Goal: Task Accomplishment & Management: Complete application form

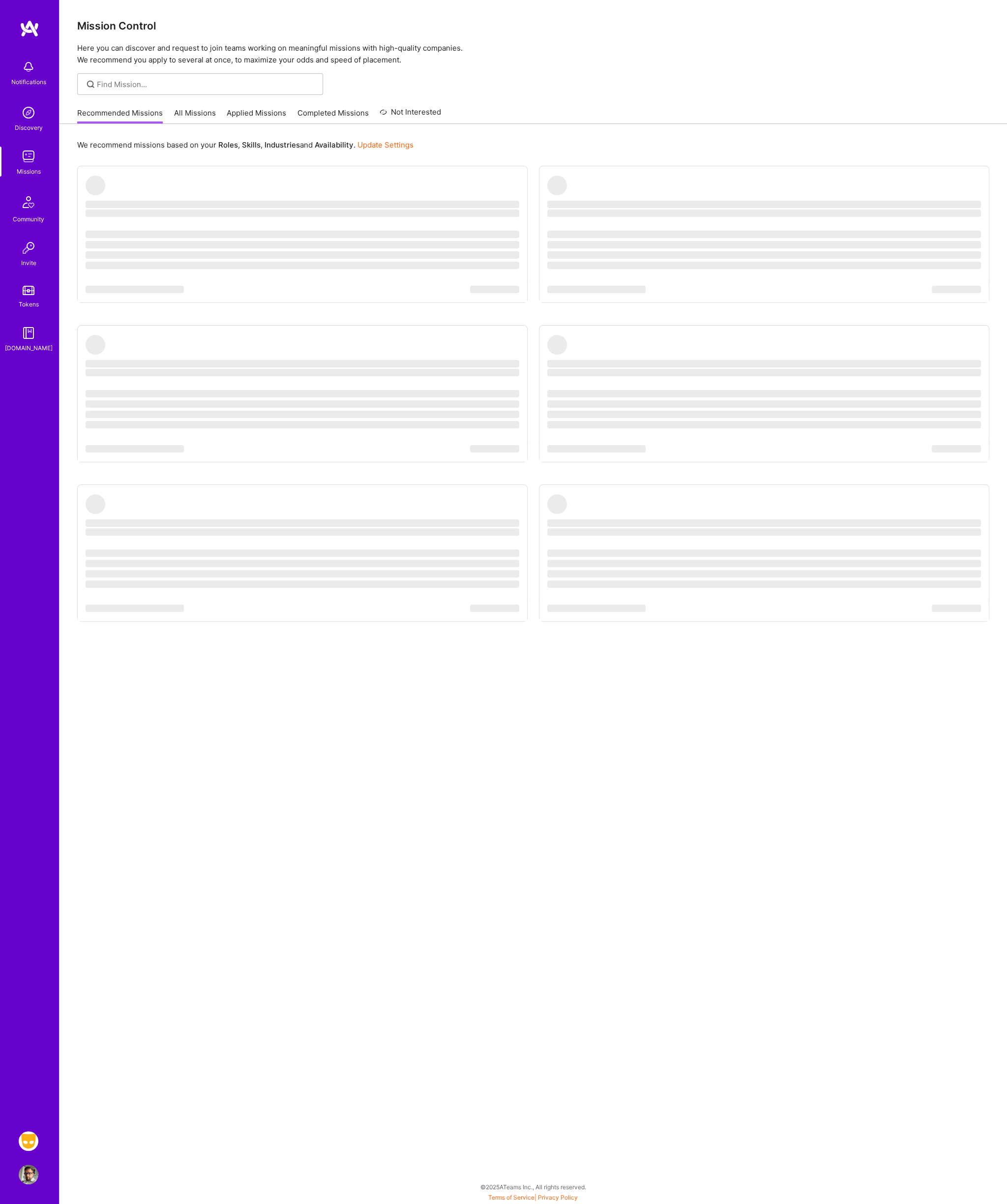
click at [26, 1140] on img at bounding box center [28, 1140] width 19 height 19
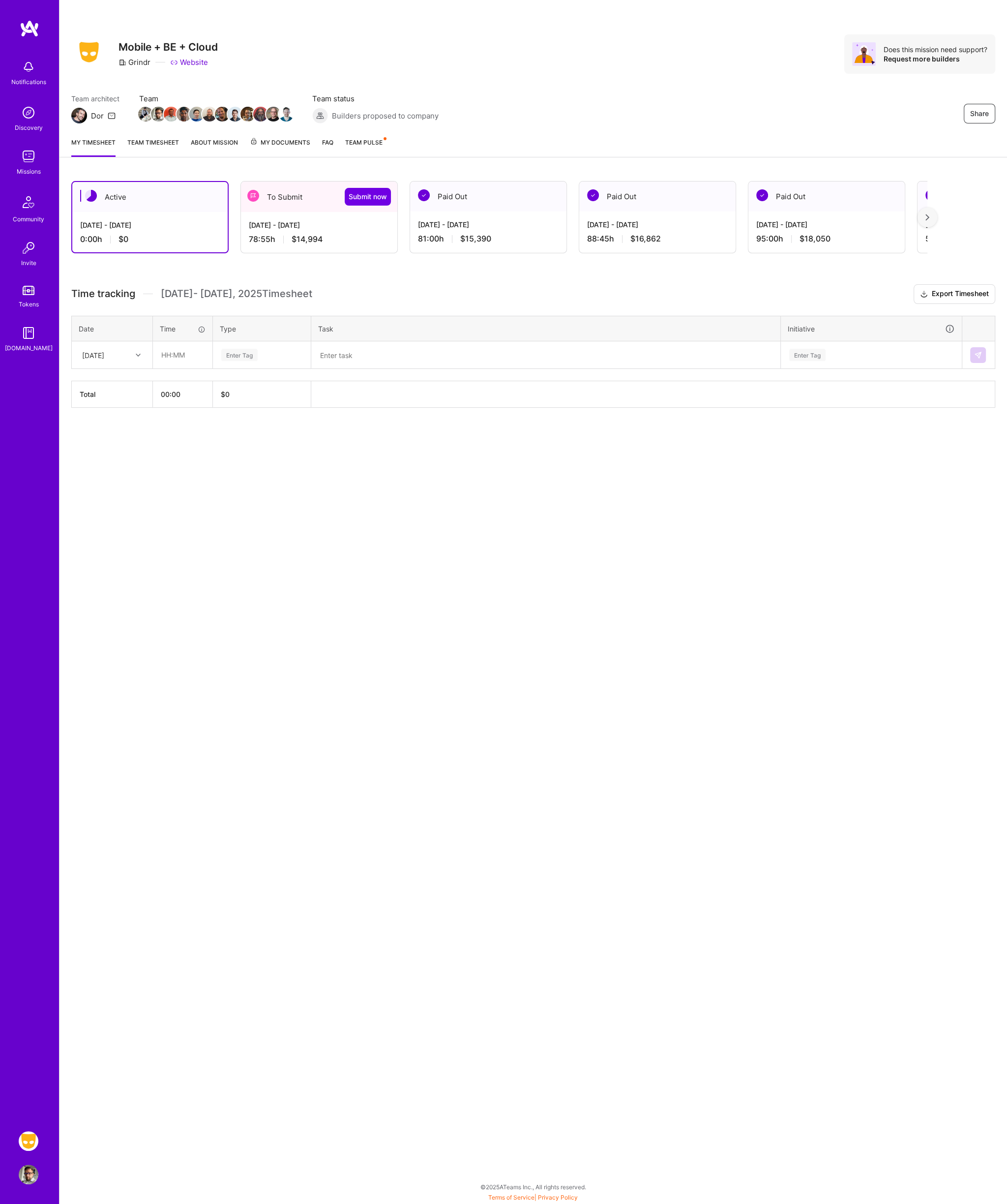
click at [309, 220] on div "[DATE] - [DATE]" at bounding box center [319, 225] width 140 height 10
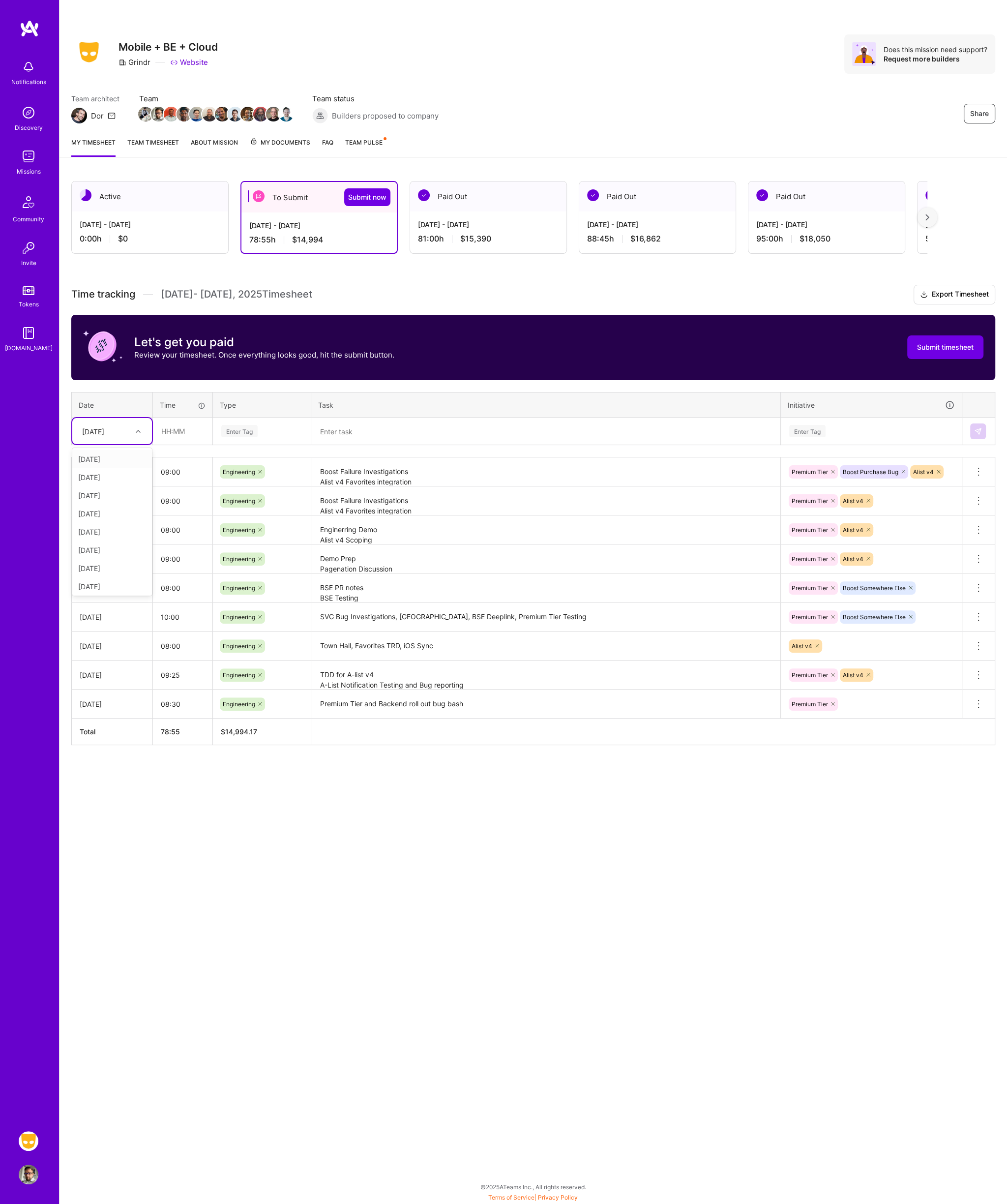
click at [128, 429] on div "[DATE]" at bounding box center [104, 431] width 55 height 16
click at [94, 585] on div "[DATE]" at bounding box center [112, 584] width 79 height 18
click at [184, 430] on input "text" at bounding box center [182, 431] width 59 height 26
type input "08:00"
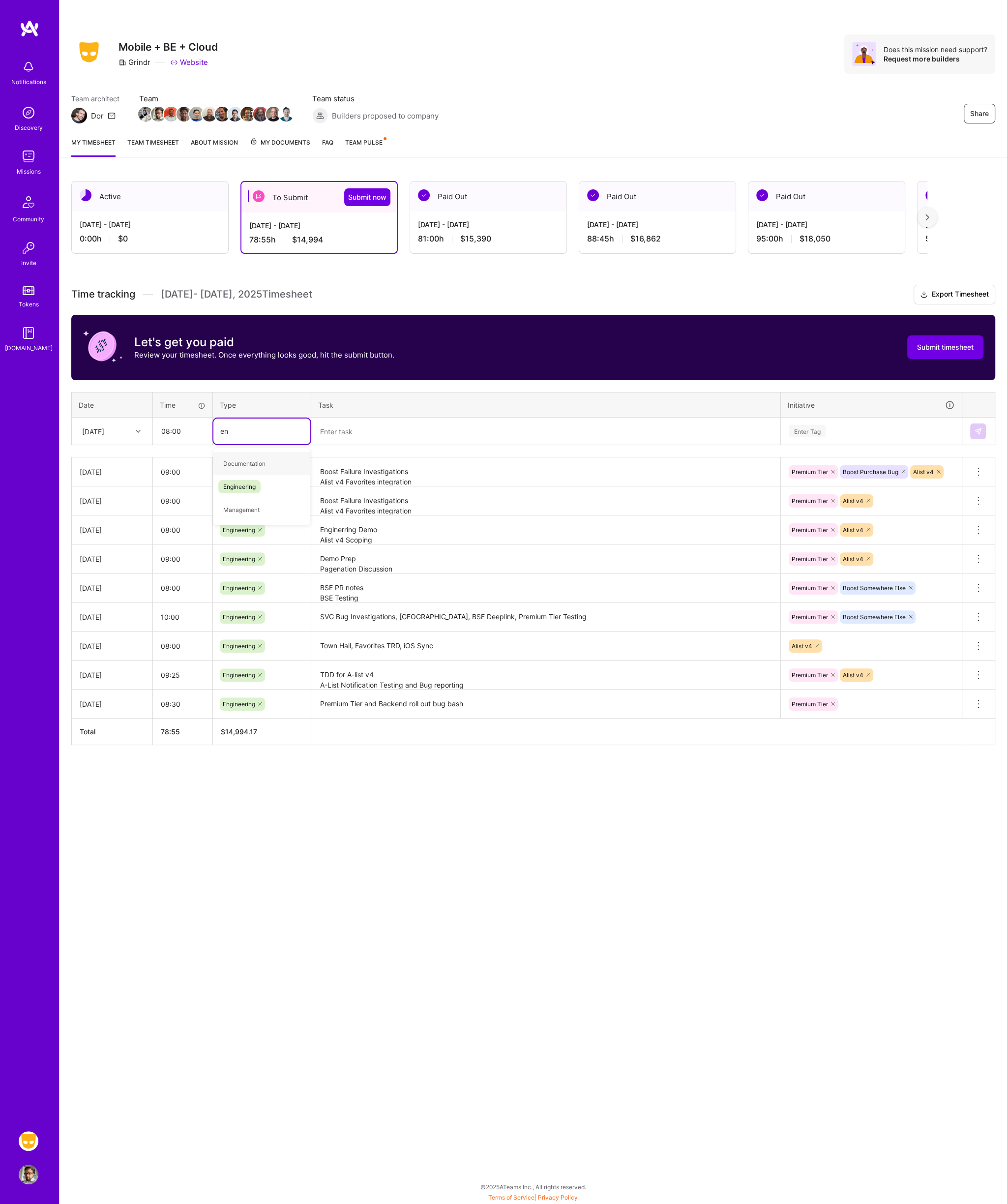
type input "eng"
click at [359, 431] on textarea at bounding box center [546, 431] width 467 height 26
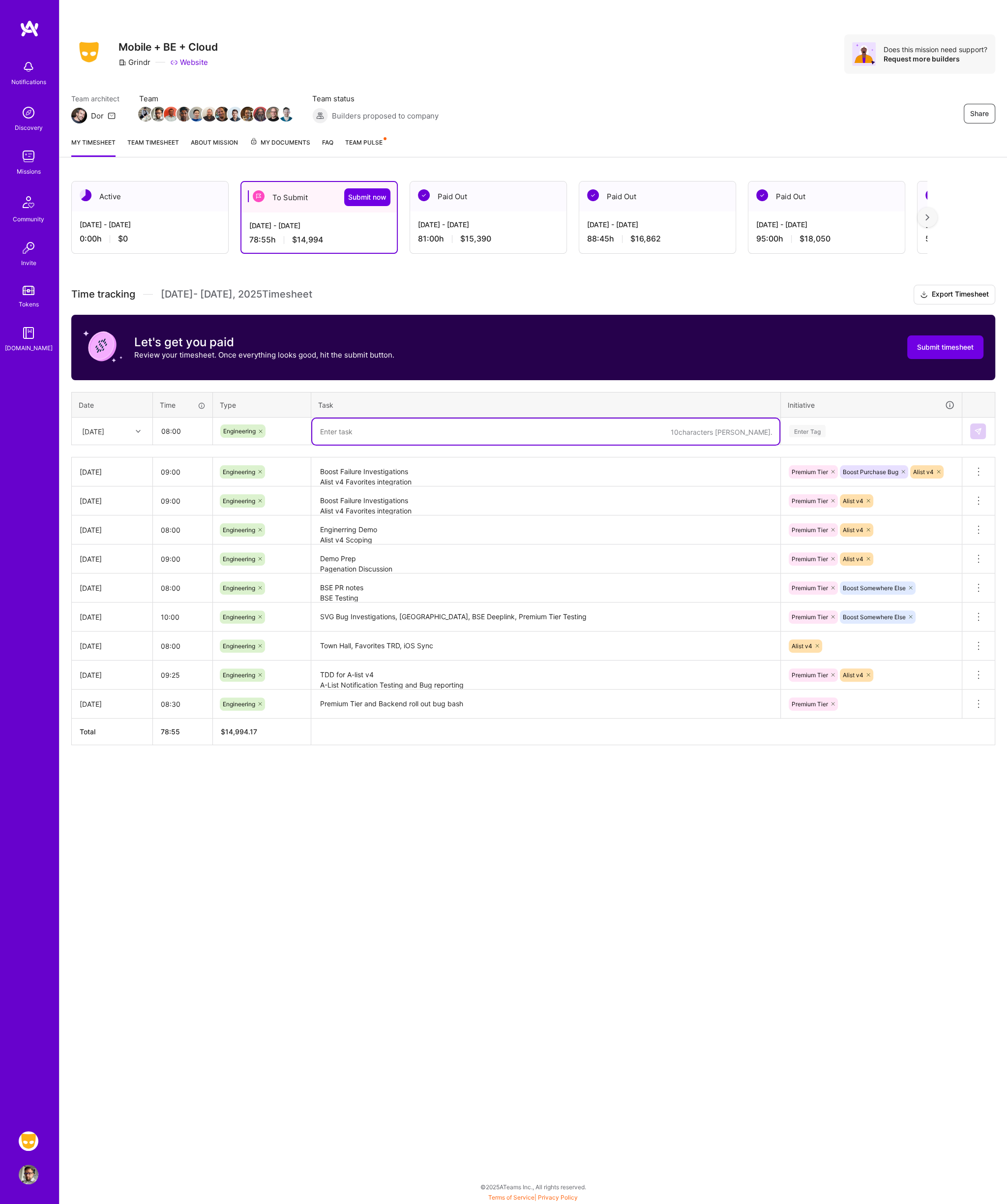
click at [472, 429] on textarea at bounding box center [546, 431] width 467 height 26
paste textarea "Alist v4 Pagination Alist v4 Favorites Boost Purchase analytics tracking"
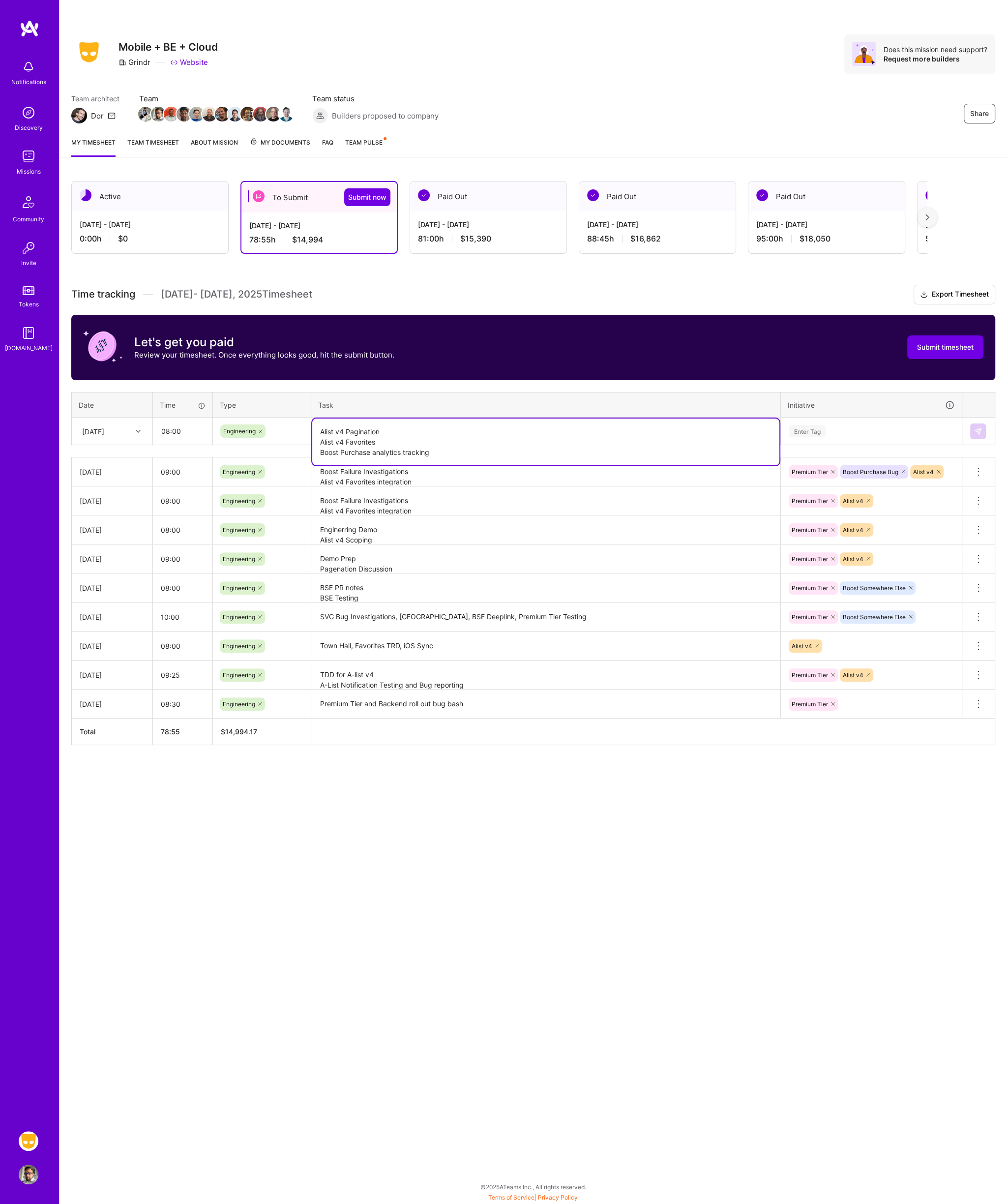
type textarea "Alist v4 Pagination Alist v4 Favorites Boost Purchase analytics tracking"
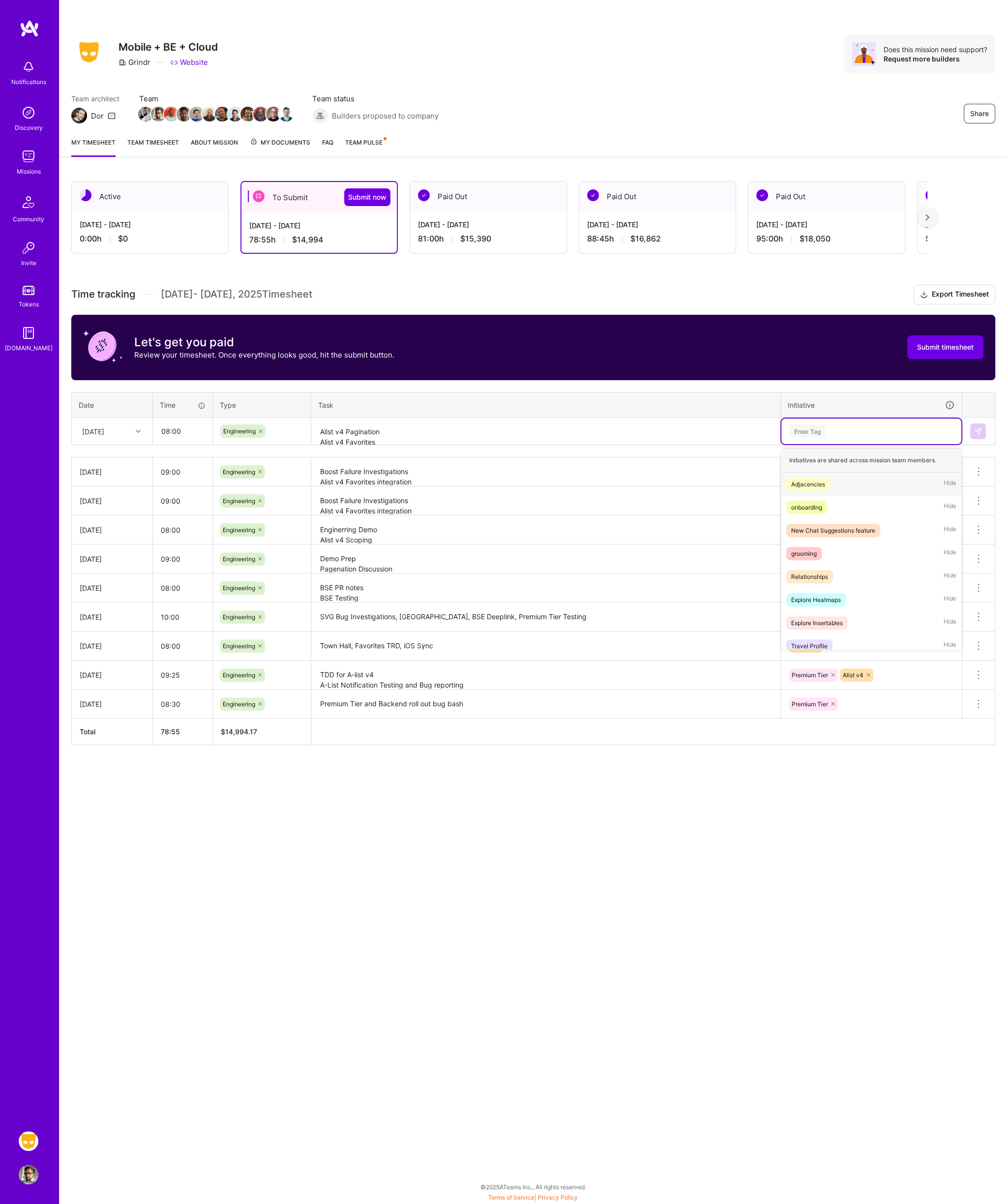
click at [821, 432] on div "Enter Tag" at bounding box center [807, 431] width 37 height 15
type input "alist"
type input "boo"
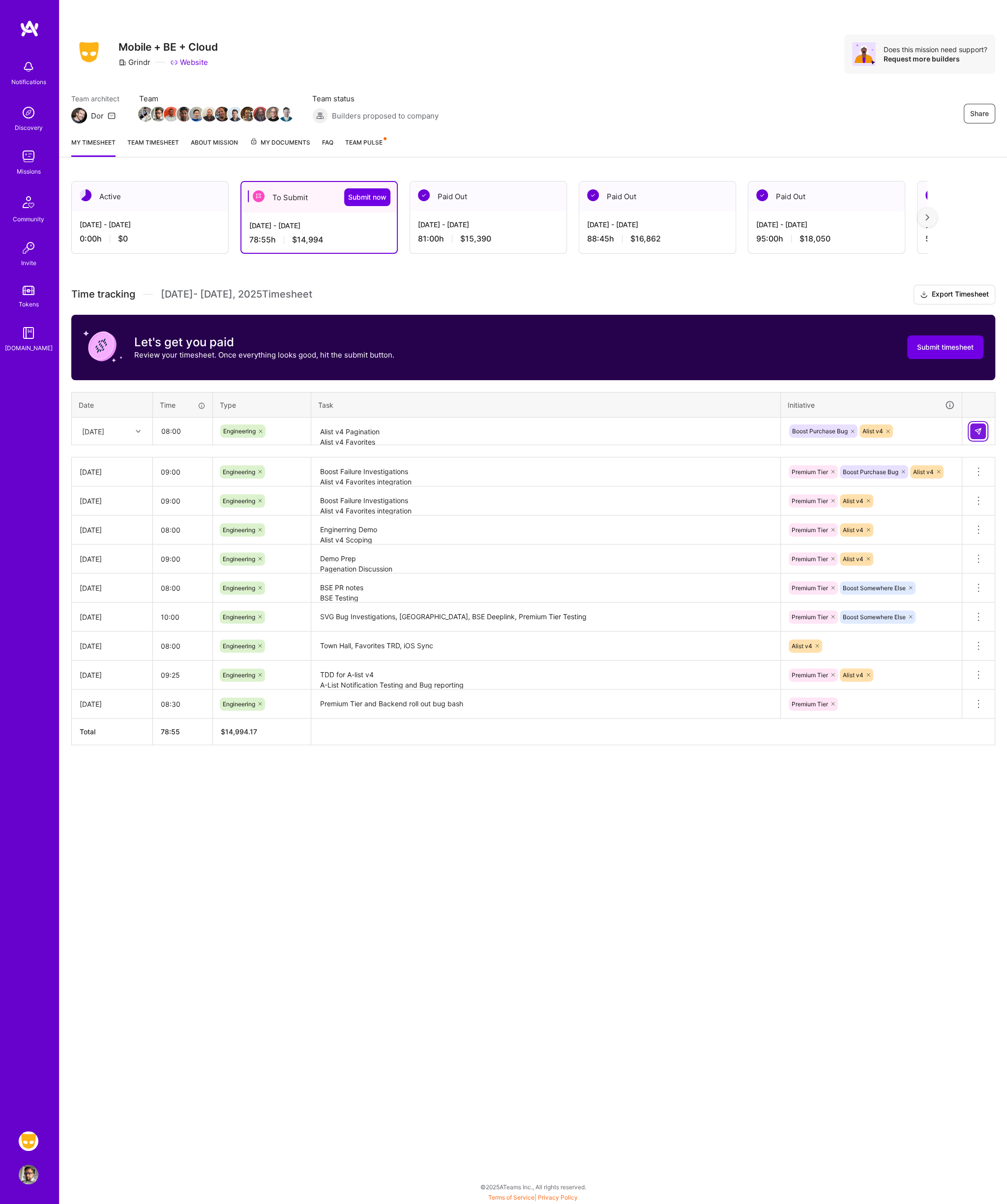
click at [978, 427] on img at bounding box center [977, 431] width 8 height 8
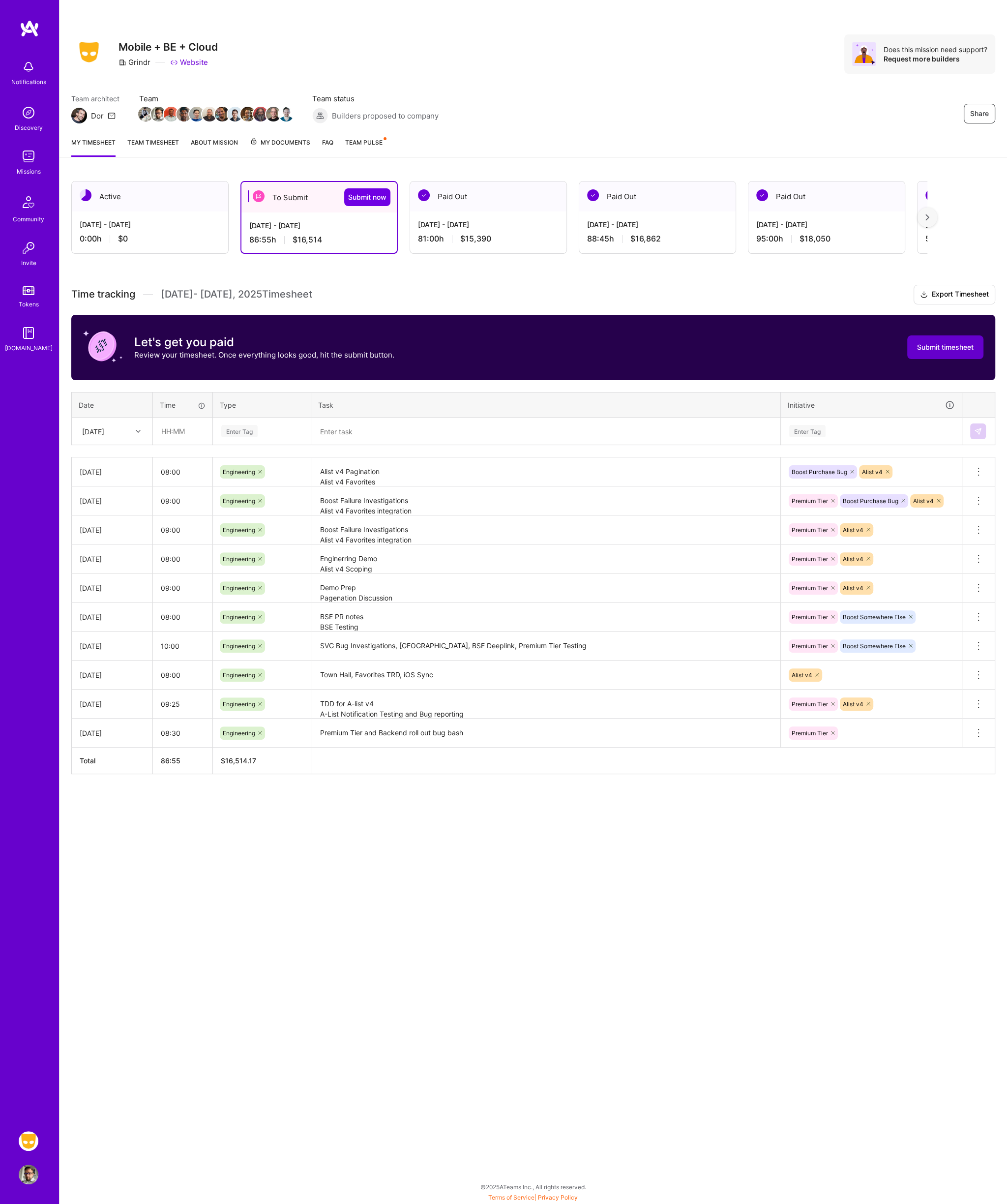
click at [941, 345] on span "Submit timesheet" at bounding box center [945, 347] width 57 height 10
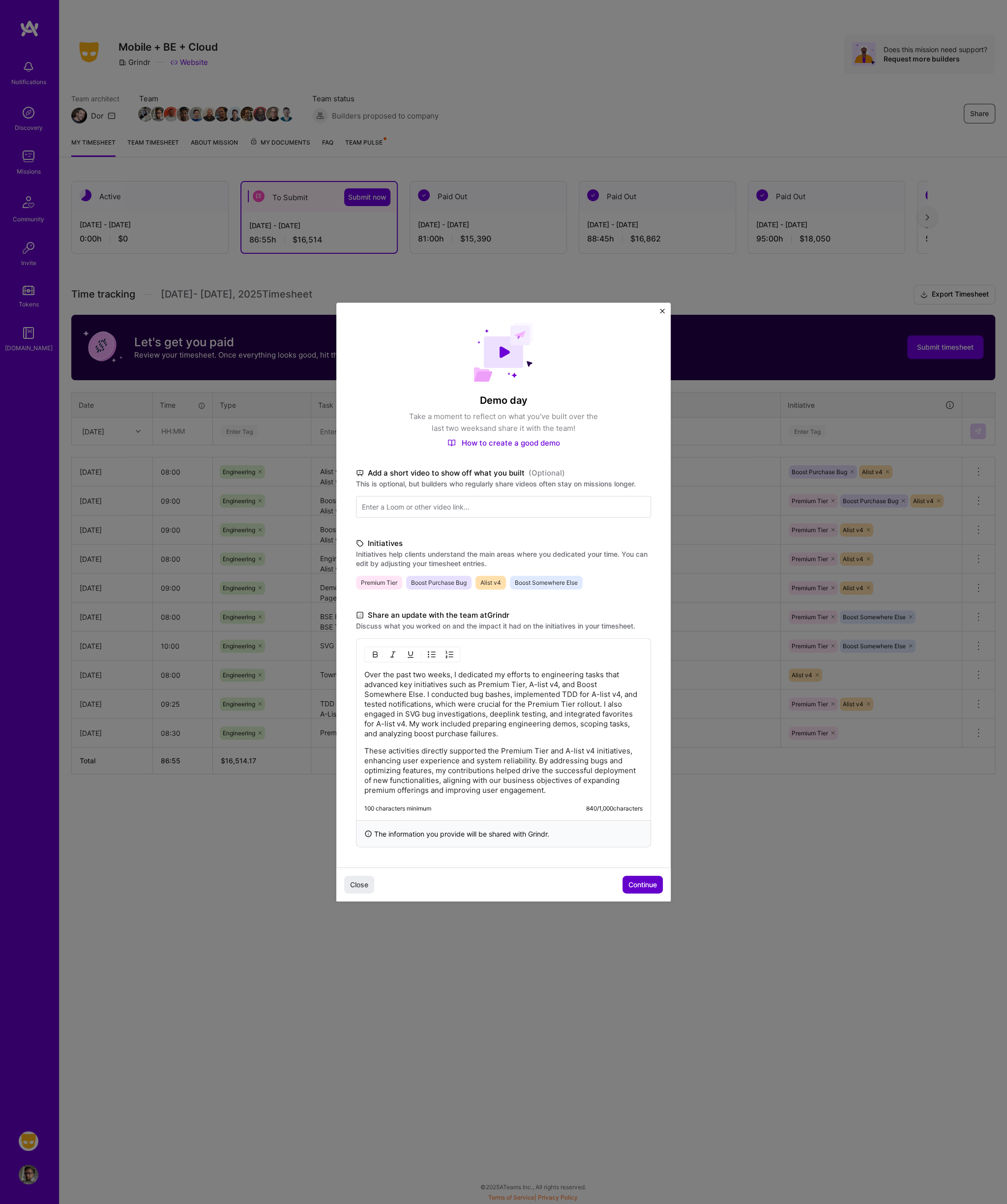
click at [632, 879] on span "Continue" at bounding box center [642, 884] width 28 height 10
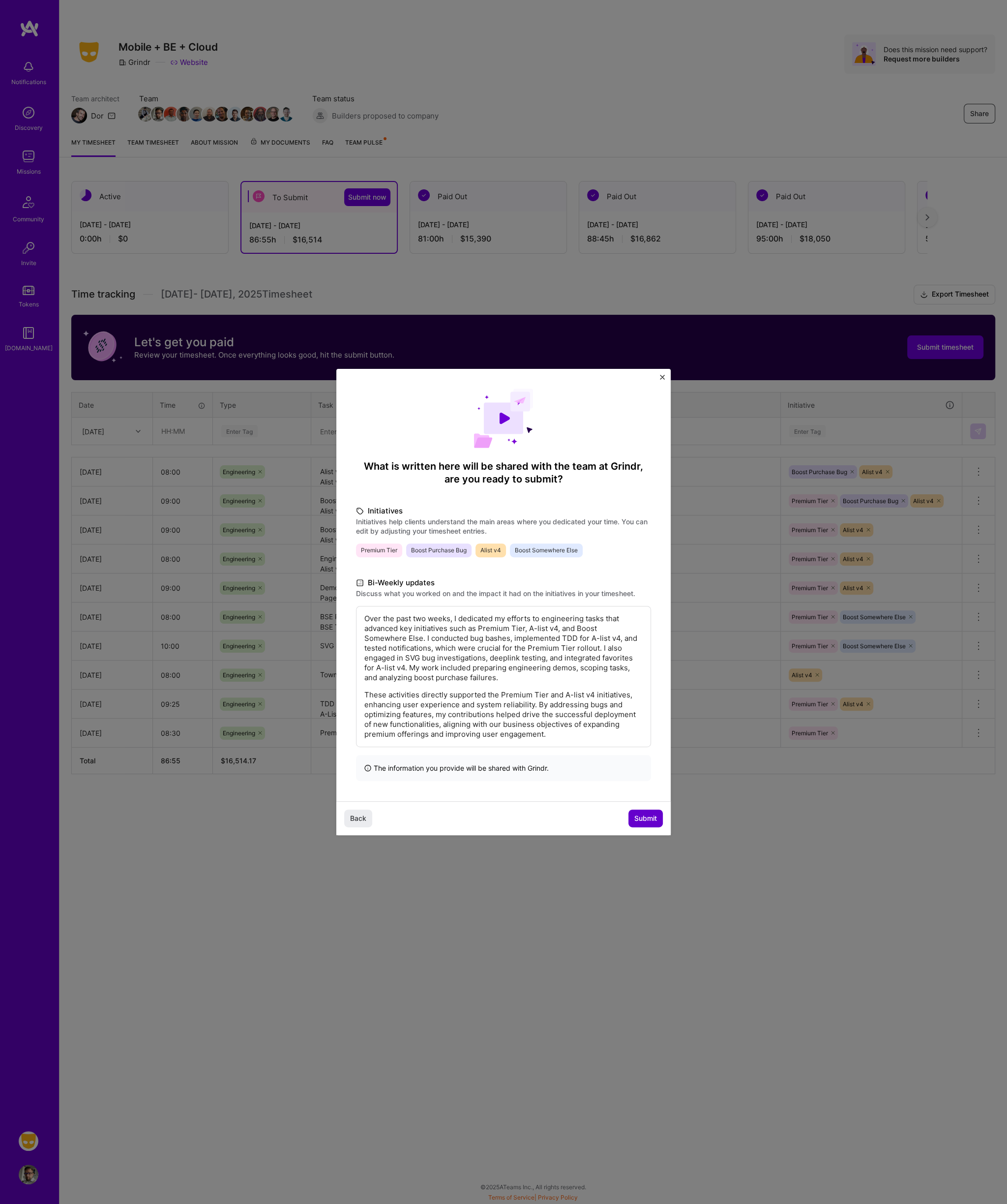
click at [647, 821] on span "Submit" at bounding box center [646, 818] width 23 height 10
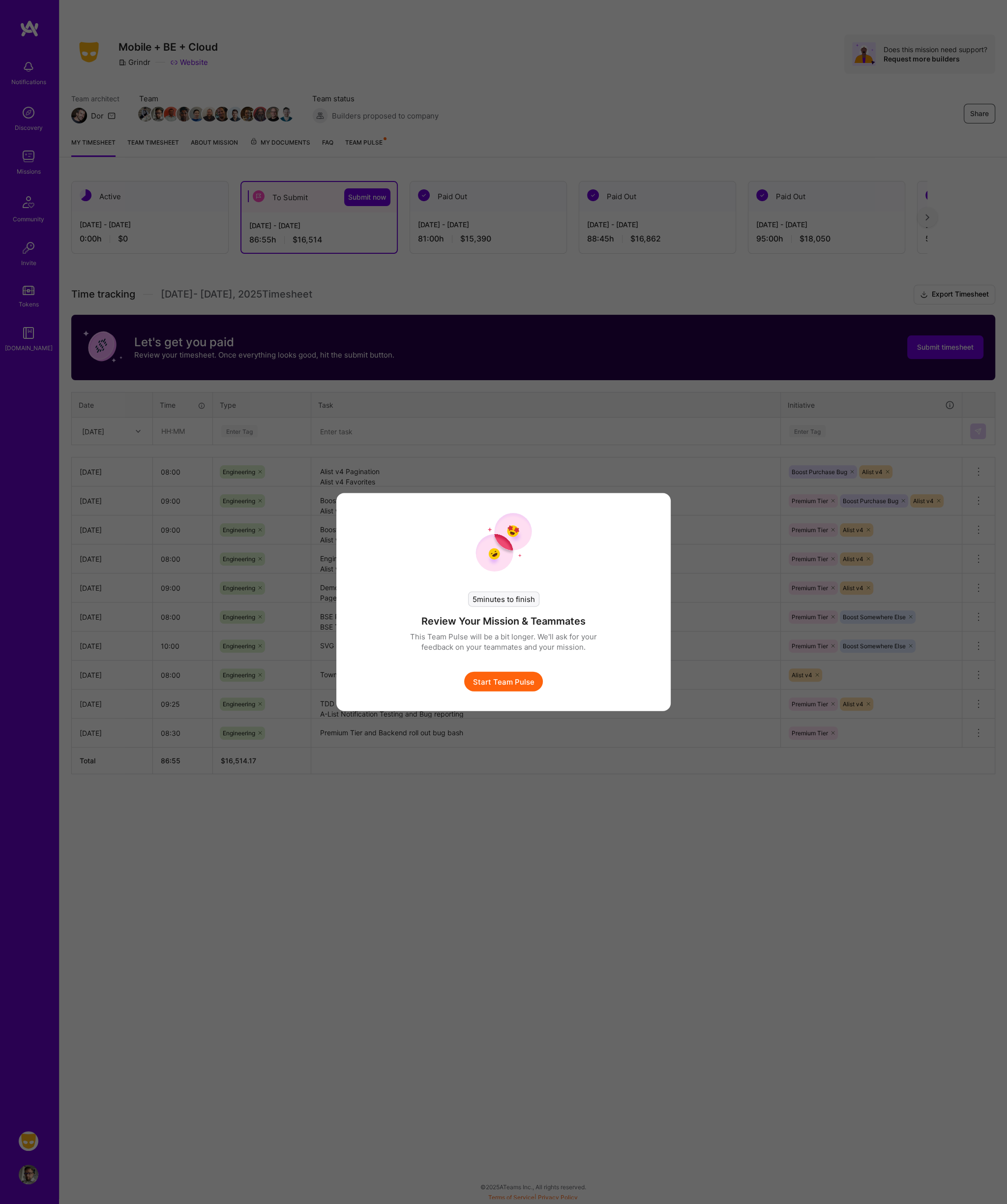
click at [520, 681] on button "Start Team Pulse" at bounding box center [504, 681] width 79 height 19
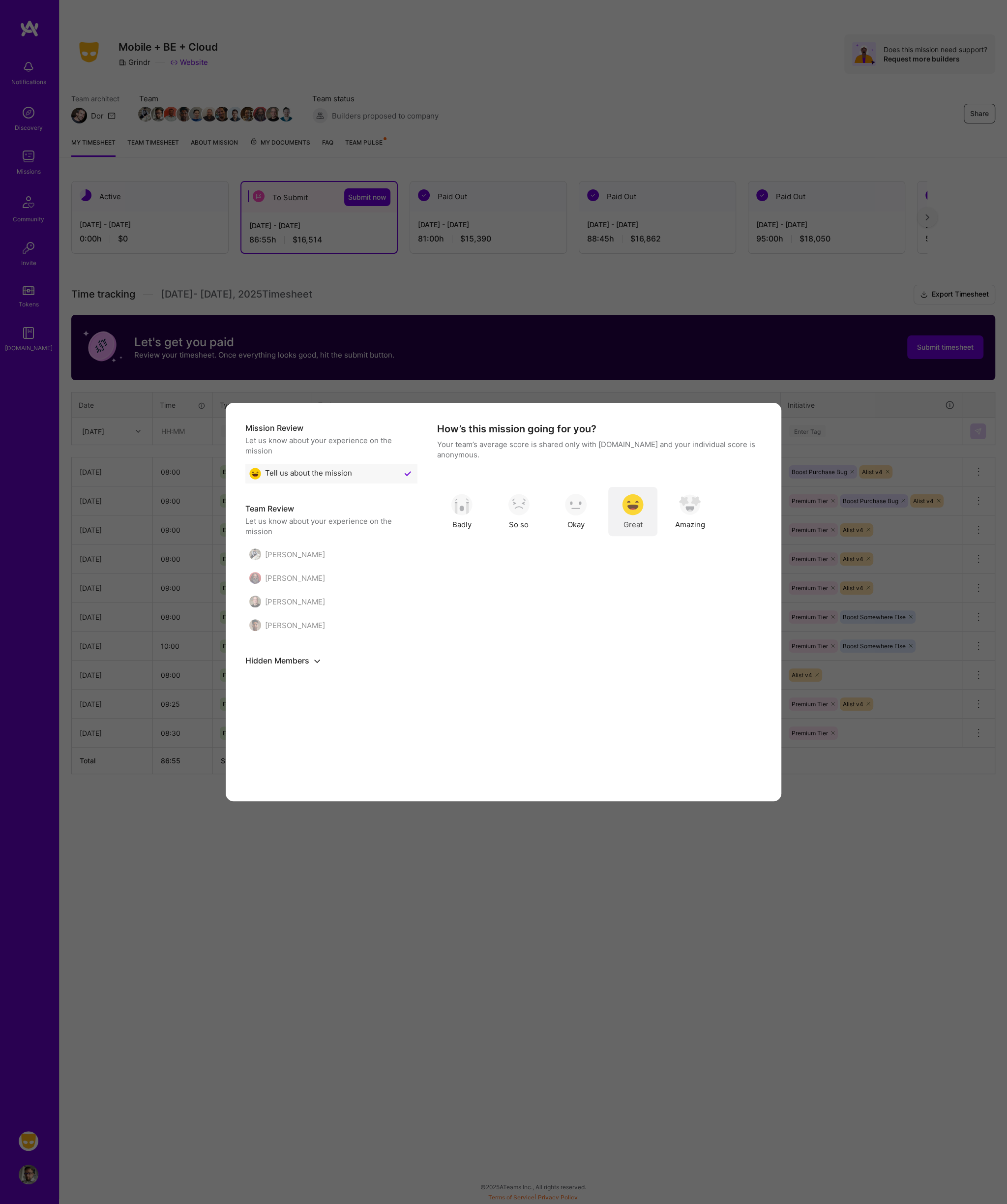
click at [634, 513] on img "modal" at bounding box center [632, 504] width 21 height 21
click at [611, 469] on input "modal" at bounding box center [612, 469] width 7 height 7
checkbox input "true"
click at [735, 767] on button "Continue" at bounding box center [735, 771] width 52 height 19
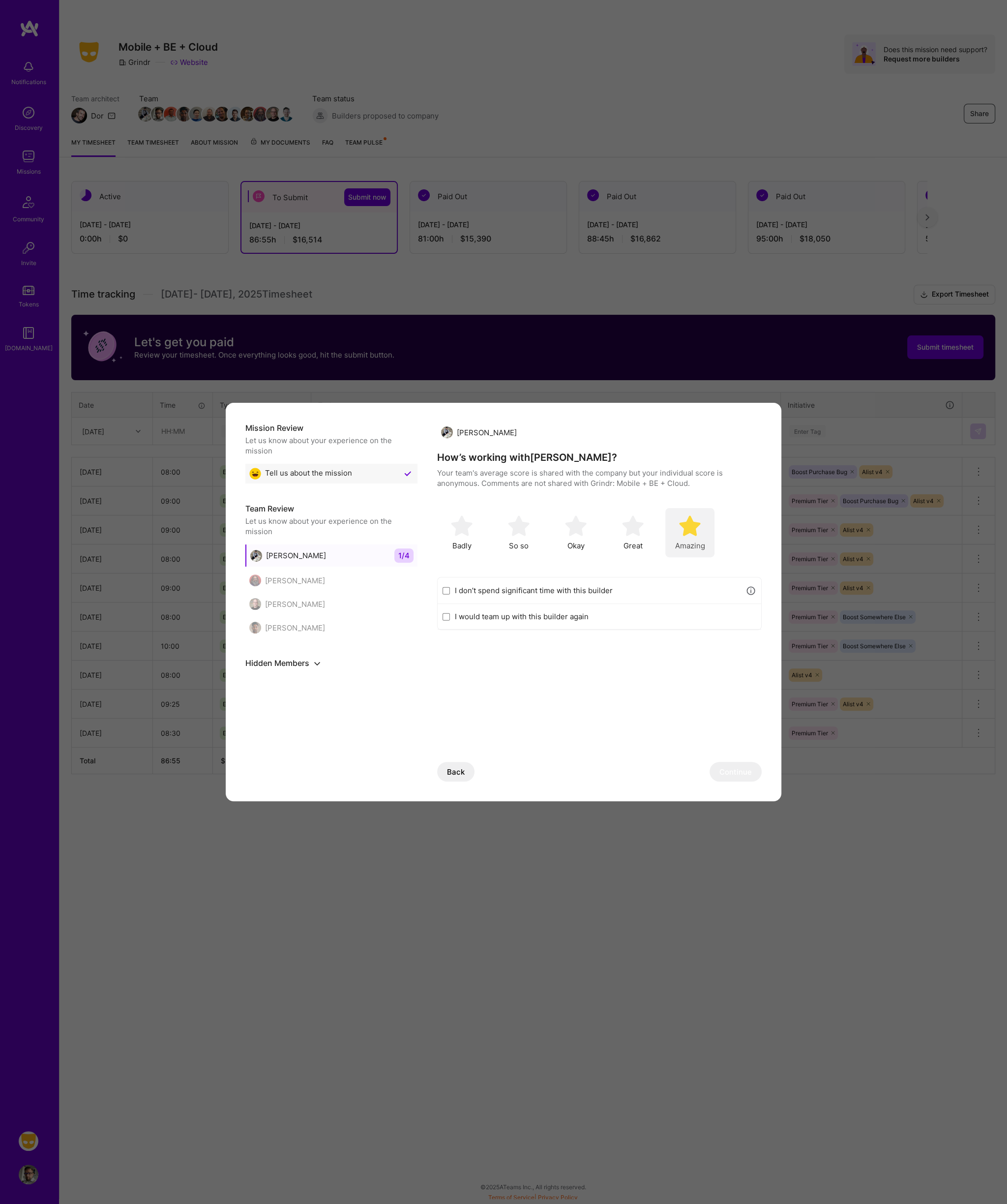
click at [684, 529] on img "modal" at bounding box center [689, 525] width 21 height 21
click at [572, 616] on label "I would team up with this builder again" at bounding box center [605, 616] width 301 height 10
click at [450, 616] on input "I would team up with this builder again" at bounding box center [446, 616] width 8 height 8
checkbox input "true"
click at [730, 767] on button "Continue" at bounding box center [735, 771] width 52 height 19
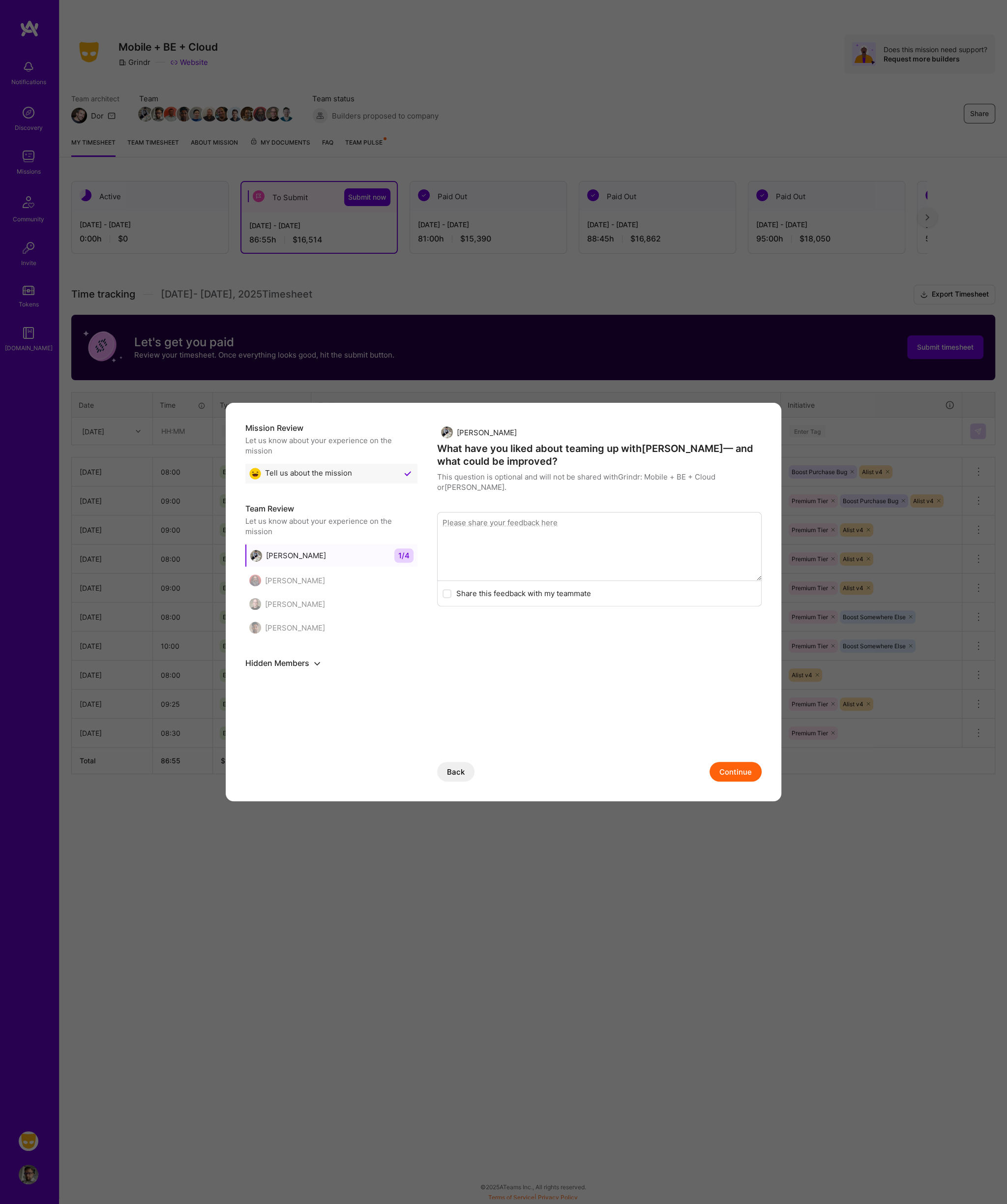
click at [740, 769] on button "Continue" at bounding box center [735, 771] width 52 height 19
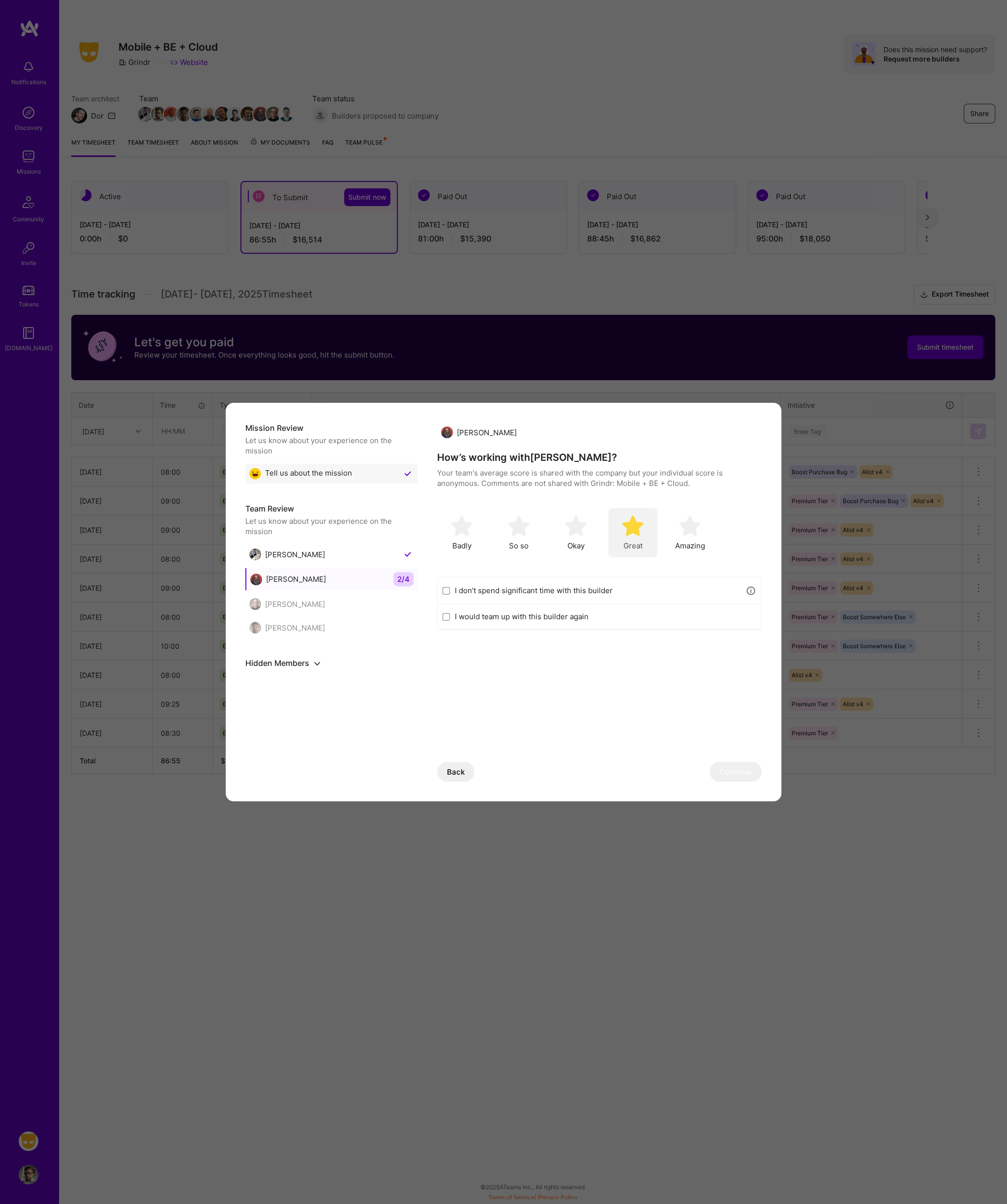
click at [643, 530] on img "modal" at bounding box center [632, 525] width 21 height 21
click at [566, 614] on label "I would team up with this builder again" at bounding box center [605, 616] width 301 height 10
click at [450, 614] on input "I would team up with this builder again" at bounding box center [446, 616] width 8 height 8
checkbox input "true"
click at [731, 769] on button "Continue" at bounding box center [735, 771] width 52 height 19
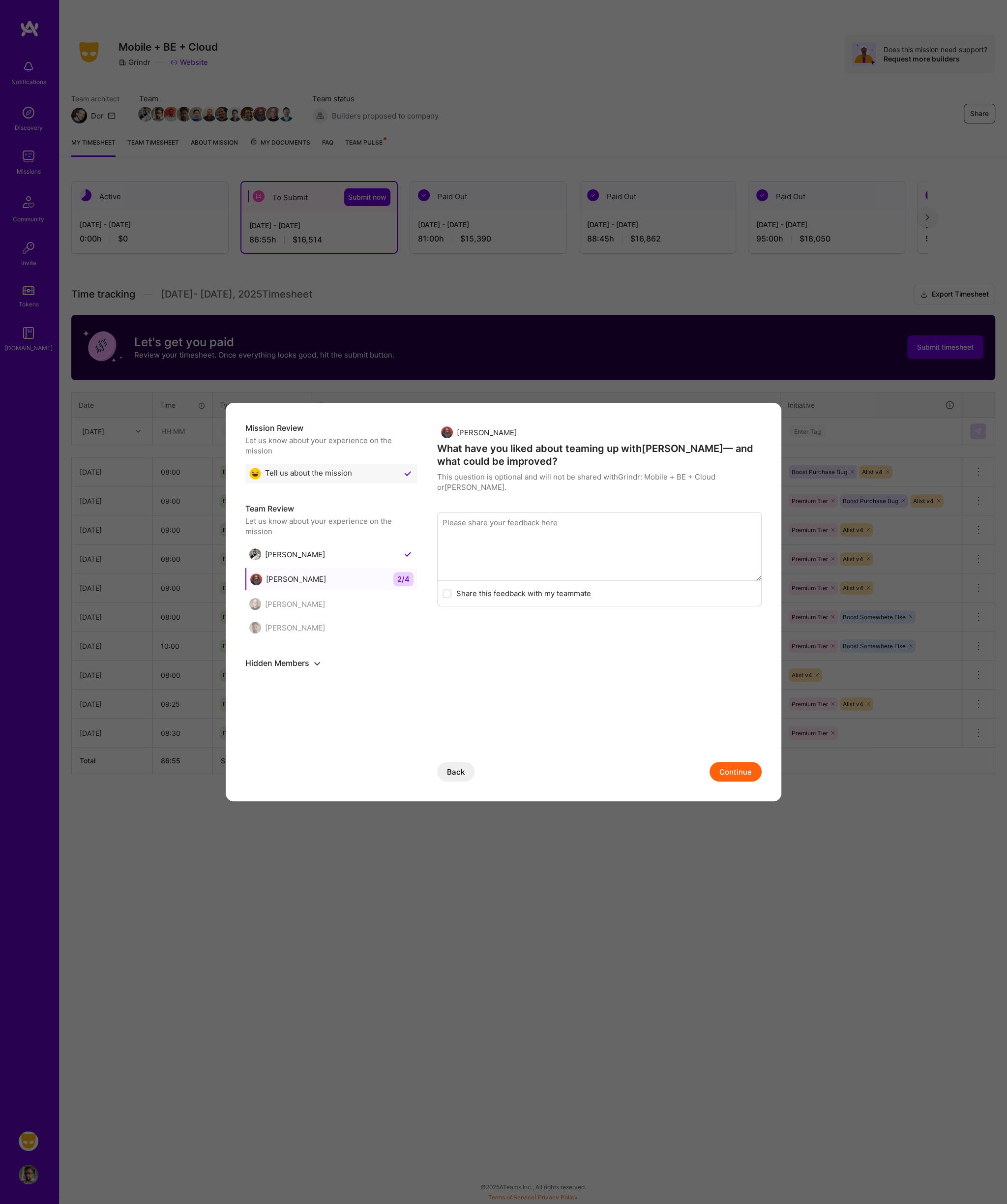
click at [594, 521] on textarea "modal" at bounding box center [599, 547] width 325 height 69
click at [735, 774] on button "Continue" at bounding box center [735, 771] width 52 height 19
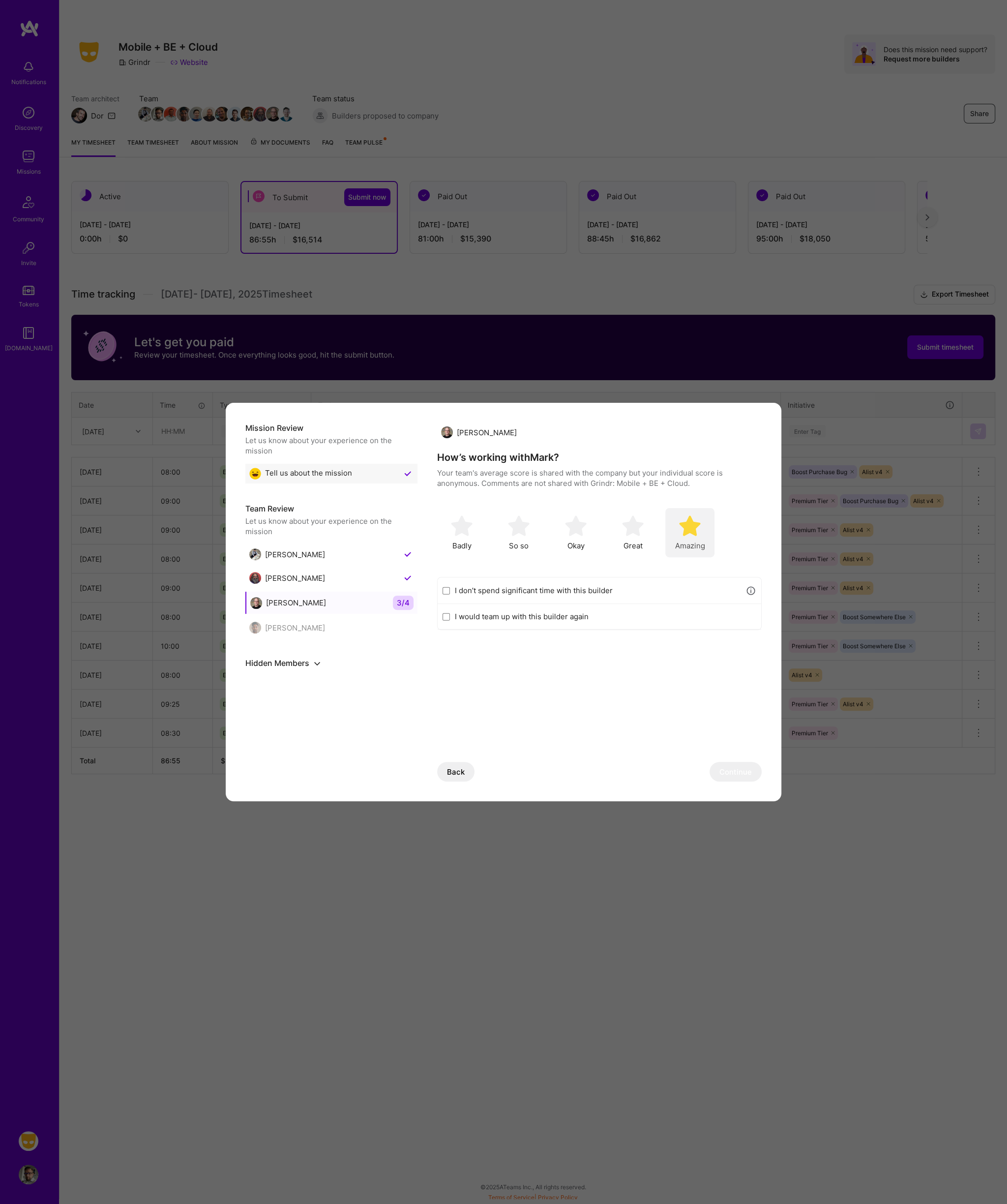
click at [688, 528] on img "modal" at bounding box center [689, 525] width 21 height 21
click at [532, 592] on label "I don’t spend significant time with this builder" at bounding box center [597, 590] width 285 height 10
click at [450, 592] on input "I don’t spend significant time with this builder" at bounding box center [446, 590] width 8 height 8
click at [529, 594] on label "I don’t spend significant time with this builder" at bounding box center [597, 590] width 285 height 10
click at [450, 594] on input "I don’t spend significant time with this builder" at bounding box center [446, 590] width 8 height 8
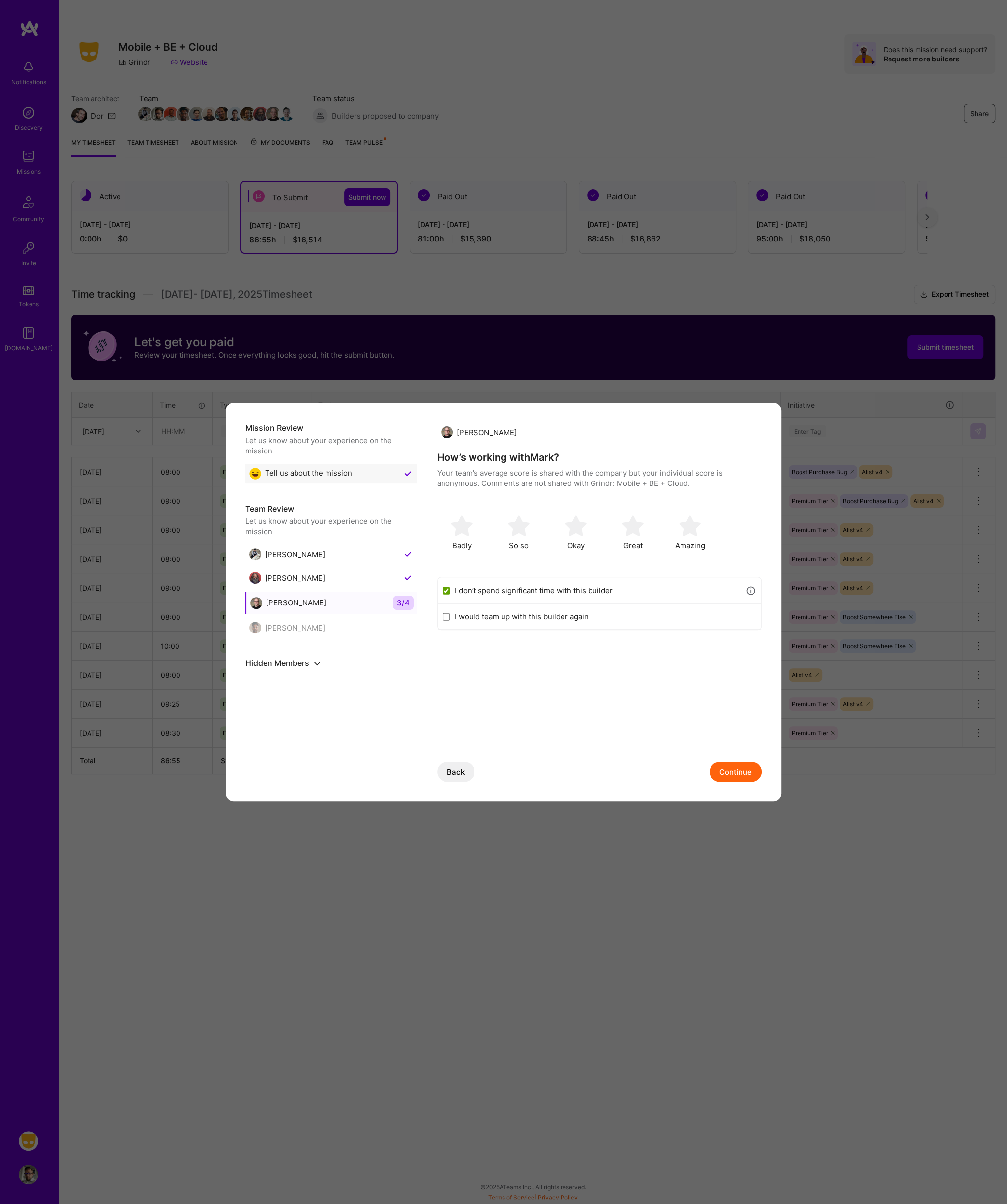
checkbox input "false"
click at [534, 616] on label "I would team up with this builder again" at bounding box center [605, 616] width 301 height 10
click at [450, 616] on input "I would team up with this builder again" at bounding box center [446, 616] width 8 height 8
checkbox input "true"
click at [679, 527] on div "Amazing" at bounding box center [690, 532] width 49 height 49
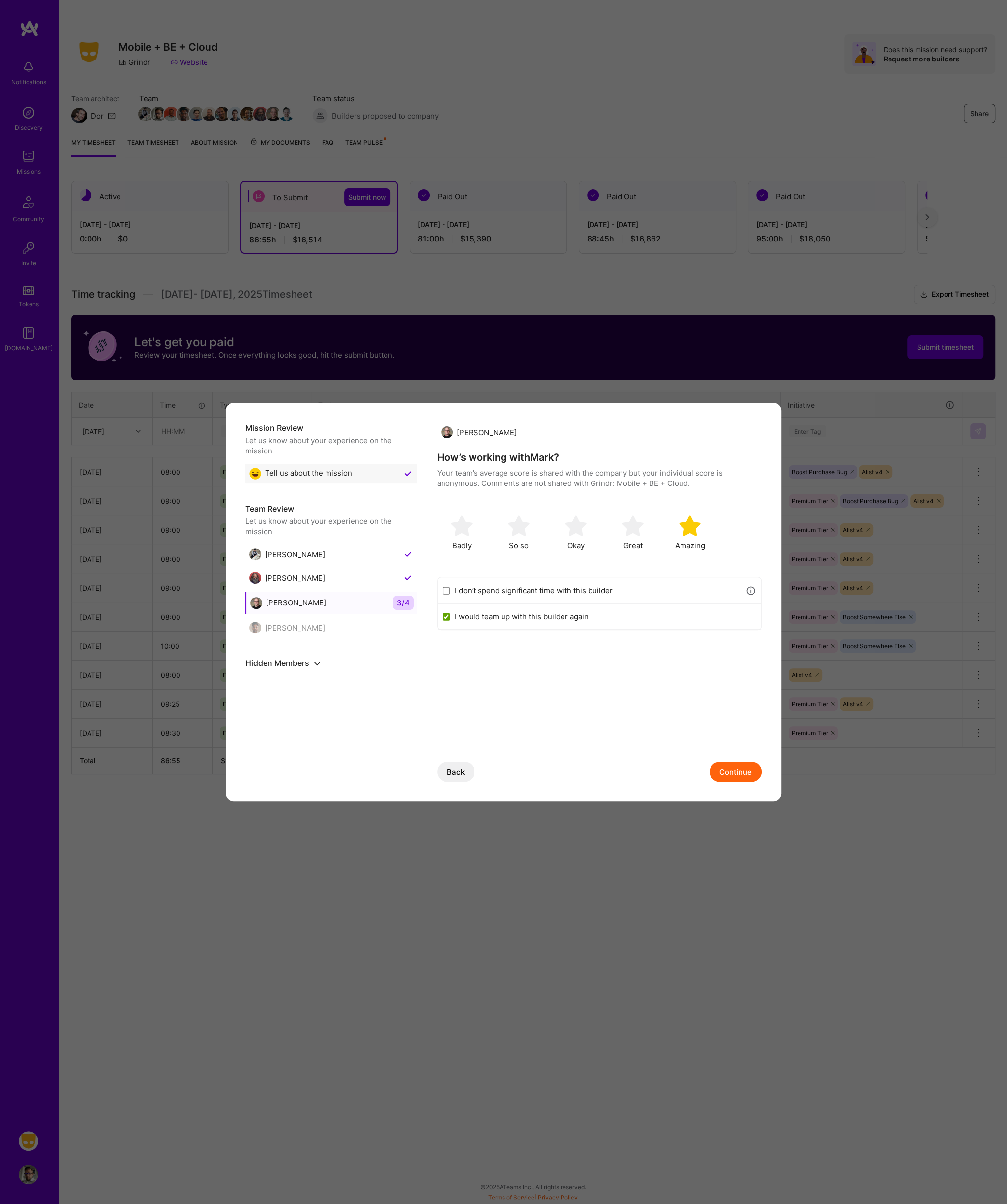
click at [737, 764] on button "Continue" at bounding box center [735, 771] width 52 height 19
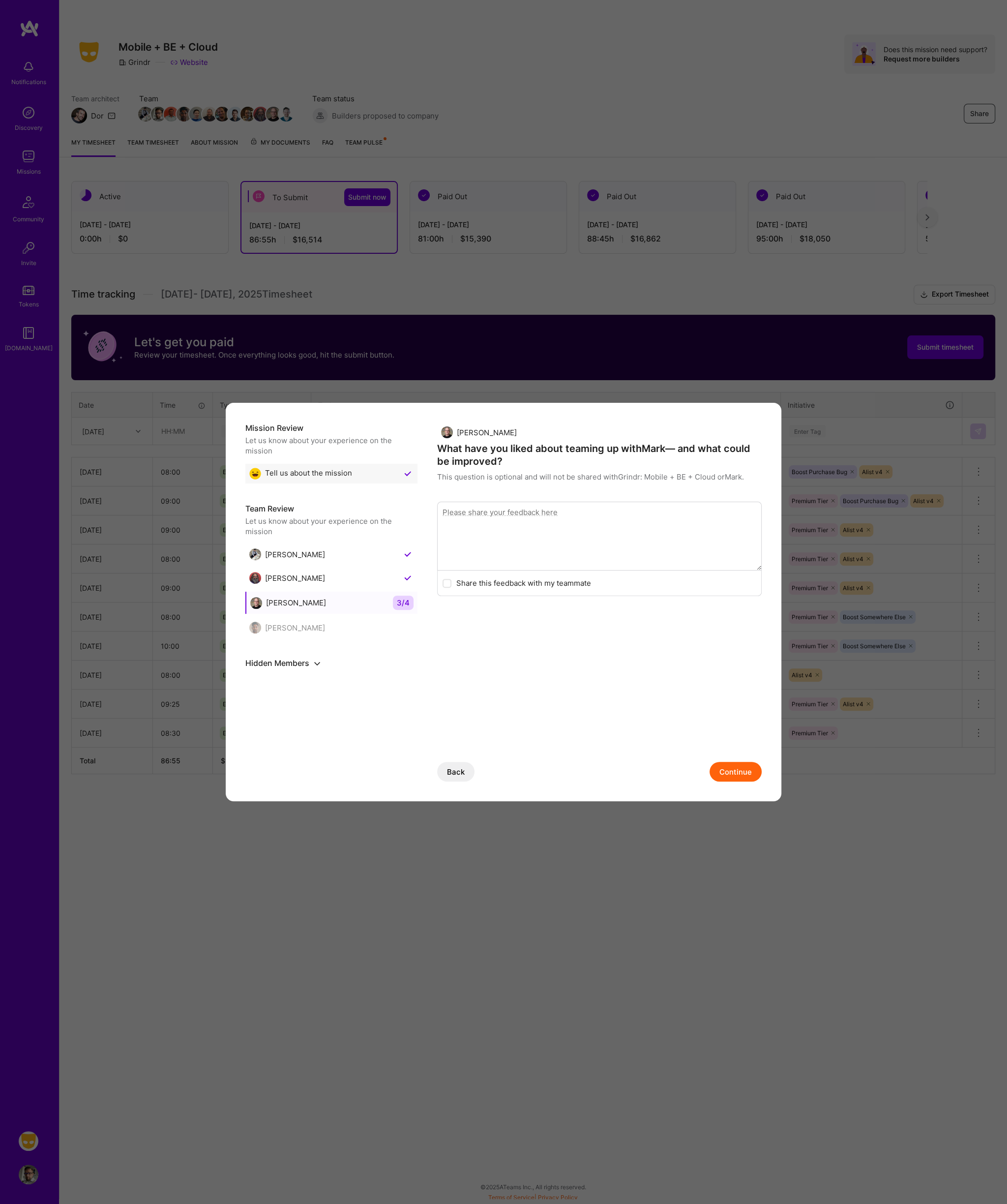
click at [742, 769] on button "Continue" at bounding box center [735, 771] width 52 height 19
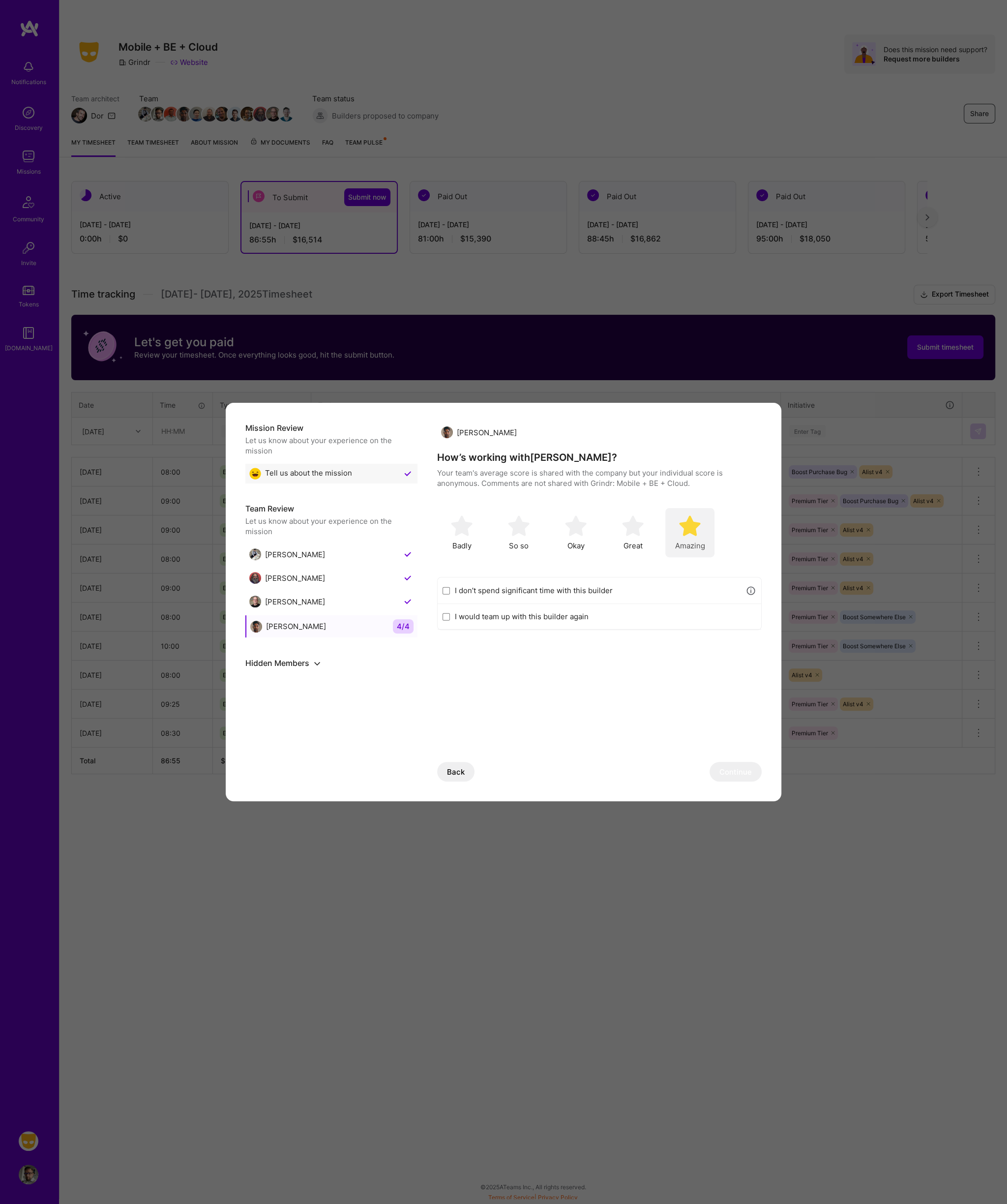
click at [692, 527] on img "modal" at bounding box center [689, 525] width 21 height 21
click at [521, 611] on label "I would team up with this builder again" at bounding box center [605, 616] width 301 height 10
click at [450, 612] on input "I would team up with this builder again" at bounding box center [446, 616] width 8 height 8
checkbox input "true"
click at [733, 767] on button "Continue" at bounding box center [735, 771] width 52 height 19
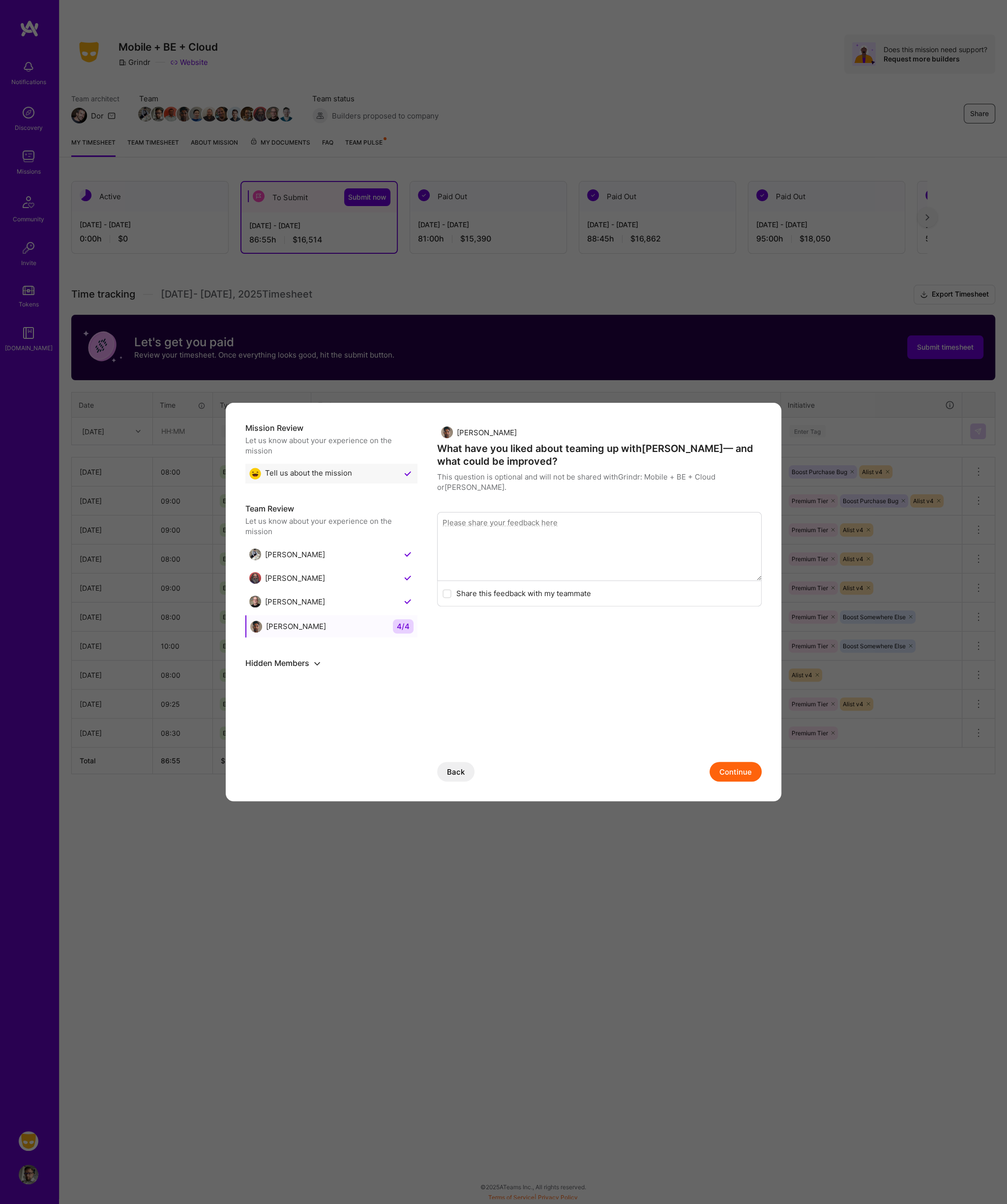
click at [733, 769] on button "Continue" at bounding box center [735, 771] width 52 height 19
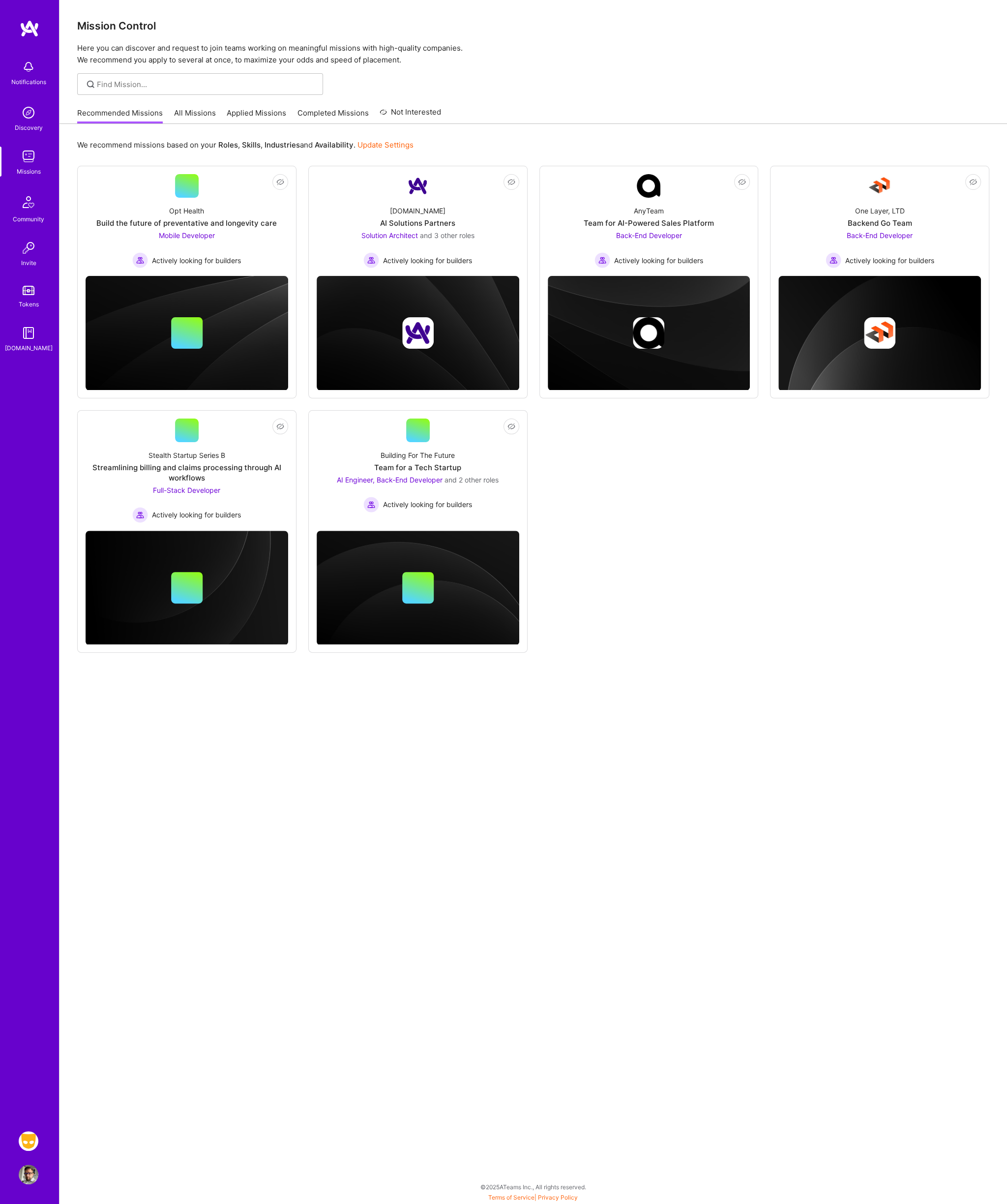
click at [32, 1138] on img at bounding box center [28, 1140] width 19 height 19
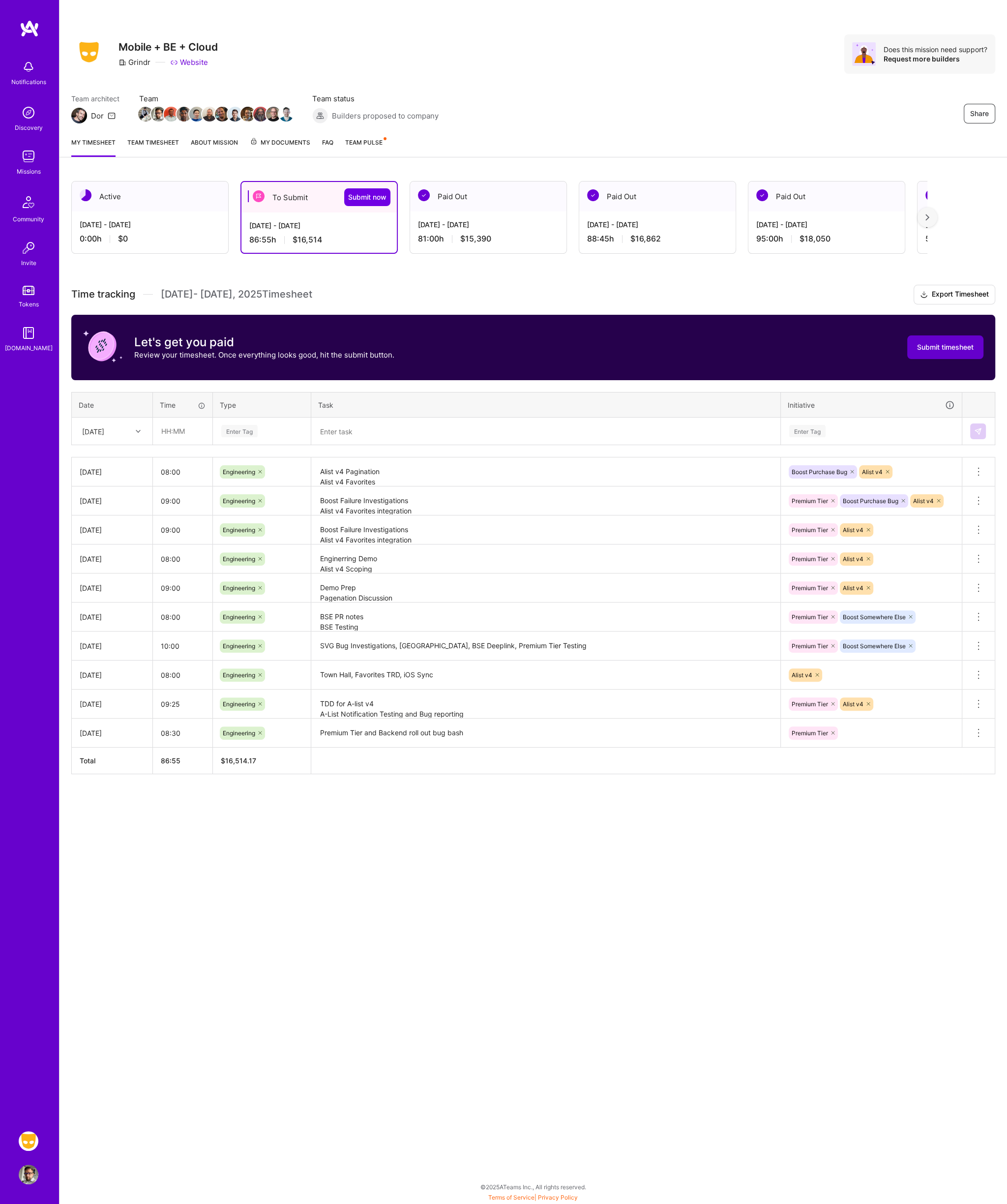
click at [948, 347] on span "Submit timesheet" at bounding box center [945, 347] width 57 height 10
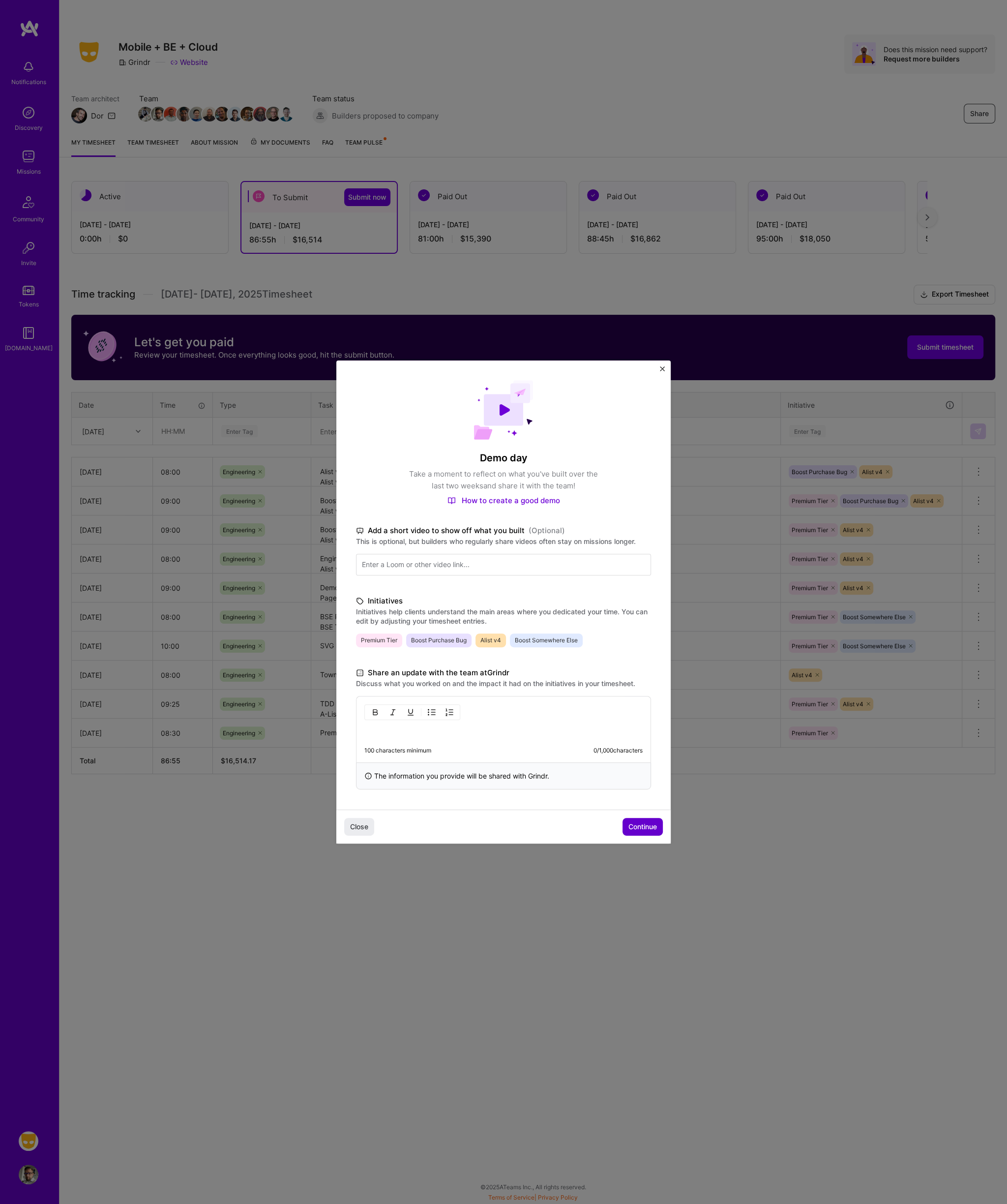
click at [641, 823] on span "Continue" at bounding box center [642, 827] width 28 height 10
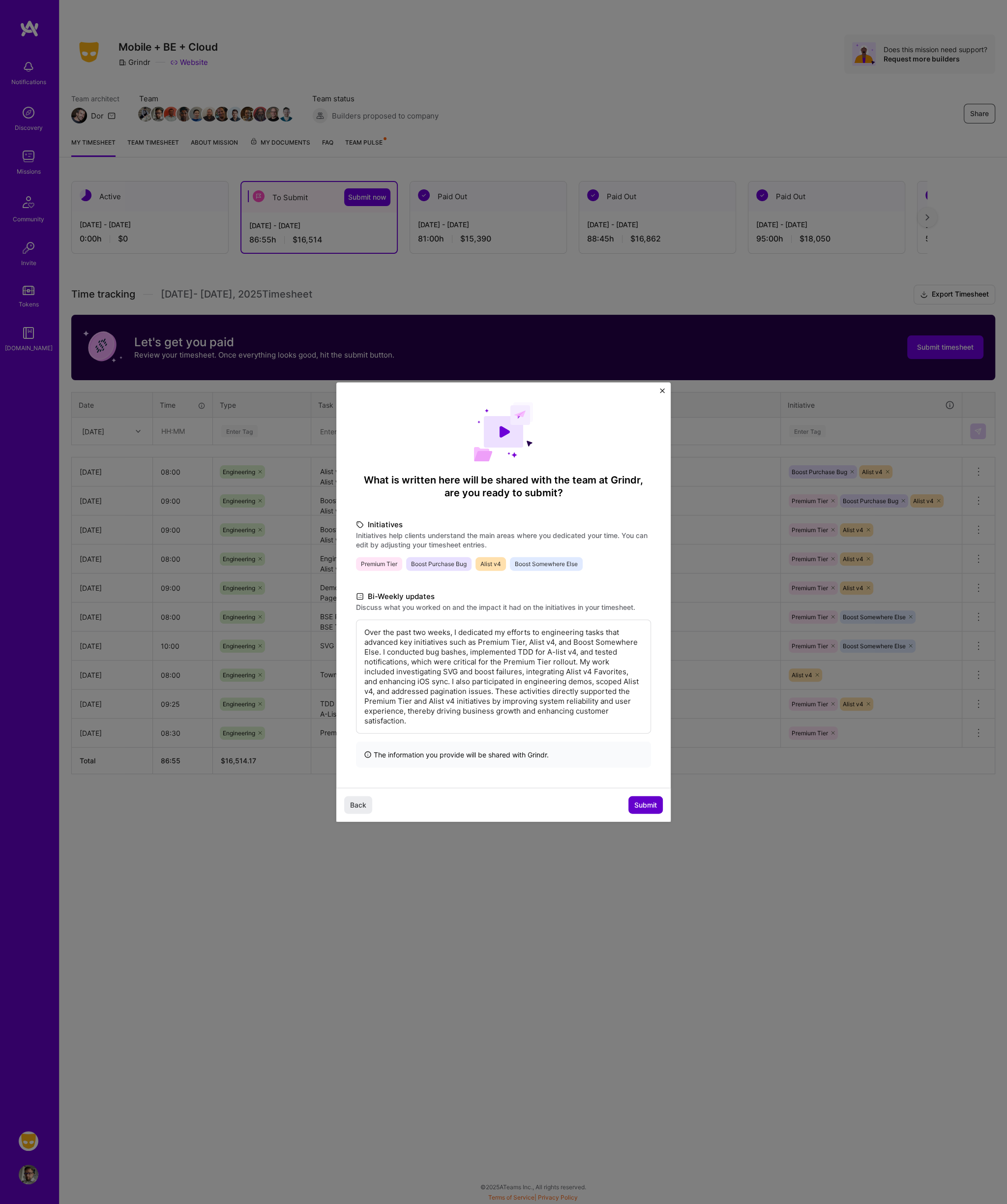
click at [643, 805] on span "Submit" at bounding box center [646, 805] width 23 height 10
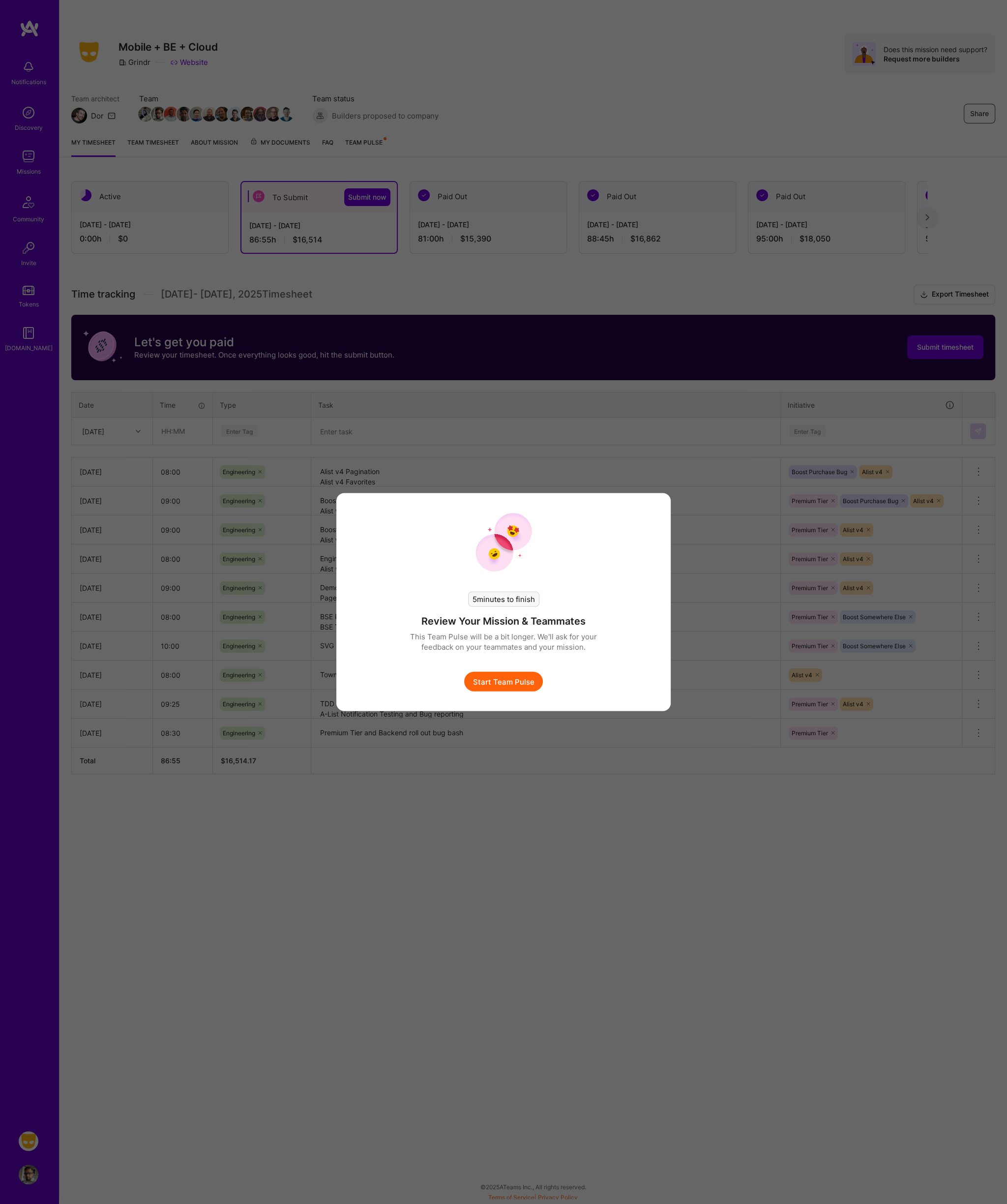
click at [526, 675] on button "Start Team Pulse" at bounding box center [504, 681] width 79 height 19
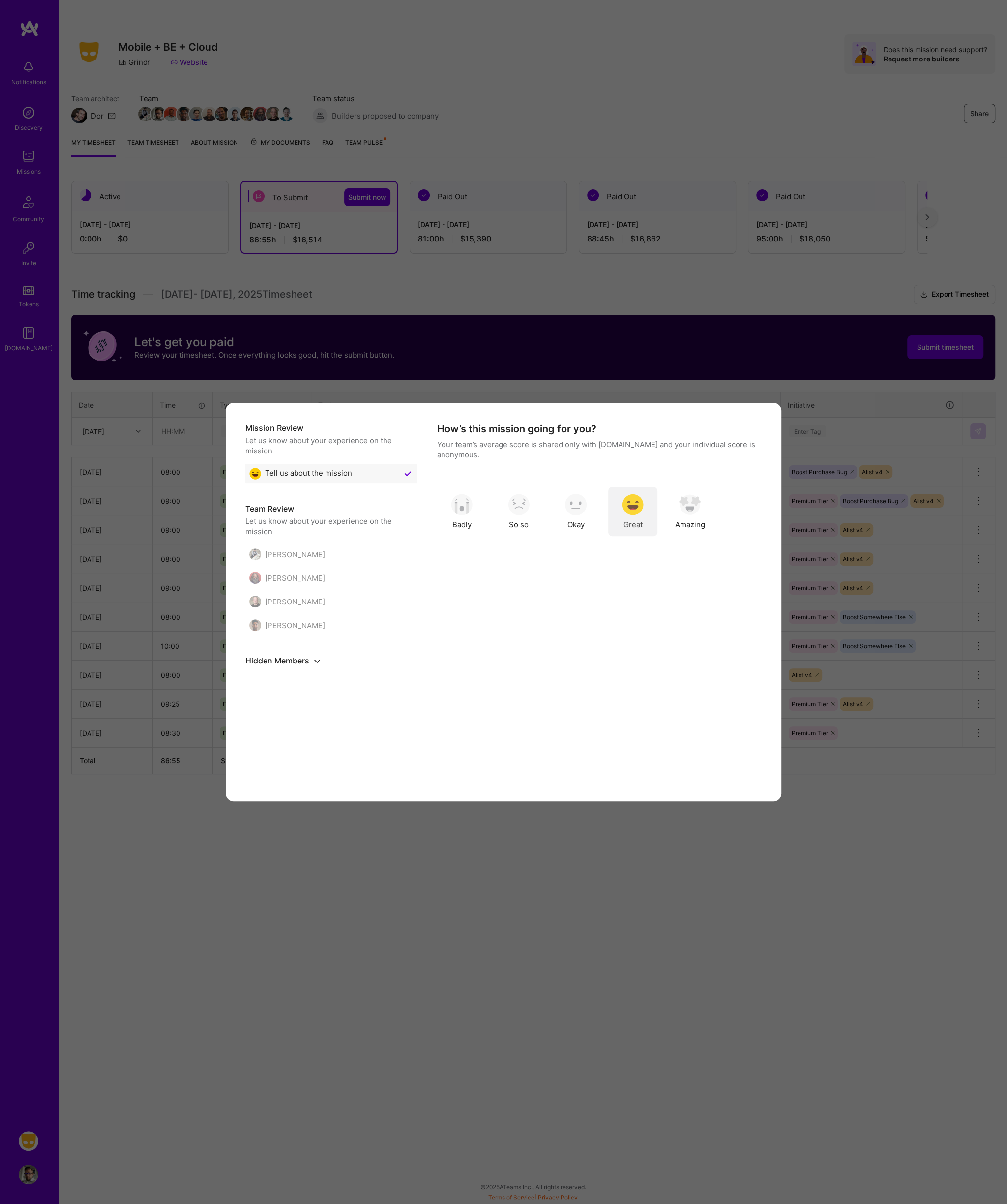
click at [646, 507] on div "Great" at bounding box center [632, 511] width 49 height 49
click at [616, 471] on div "No" at bounding box center [682, 469] width 160 height 23
click at [611, 468] on input "modal" at bounding box center [612, 469] width 7 height 7
checkbox input "true"
click at [735, 771] on button "Continue" at bounding box center [735, 771] width 52 height 19
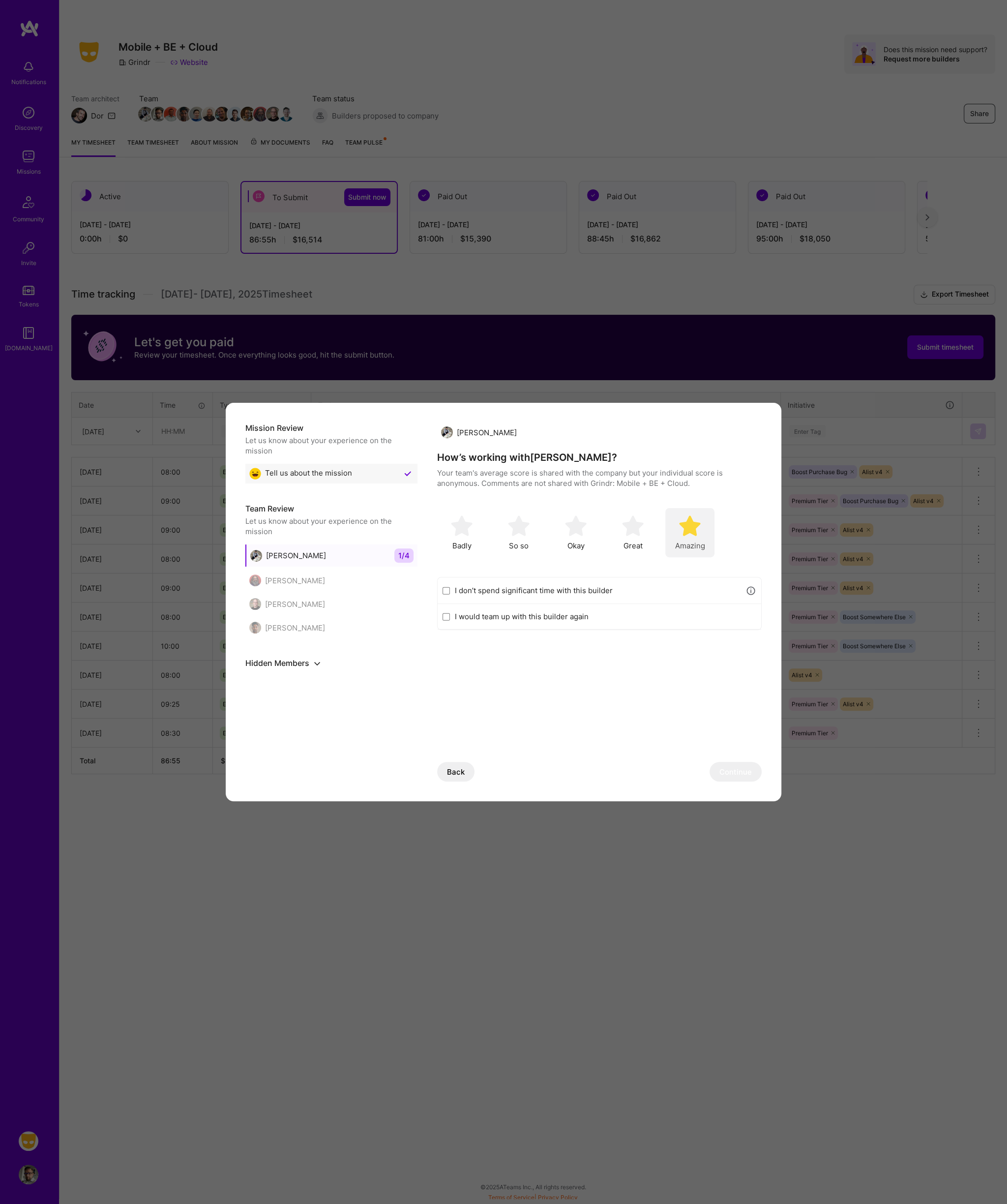
click at [693, 525] on img "modal" at bounding box center [689, 525] width 21 height 21
click at [534, 609] on div "I would team up with this builder again" at bounding box center [599, 617] width 323 height 26
click at [529, 616] on label "I would team up with this builder again" at bounding box center [605, 616] width 301 height 10
click at [450, 616] on input "I would team up with this builder again" at bounding box center [446, 616] width 8 height 8
checkbox input "true"
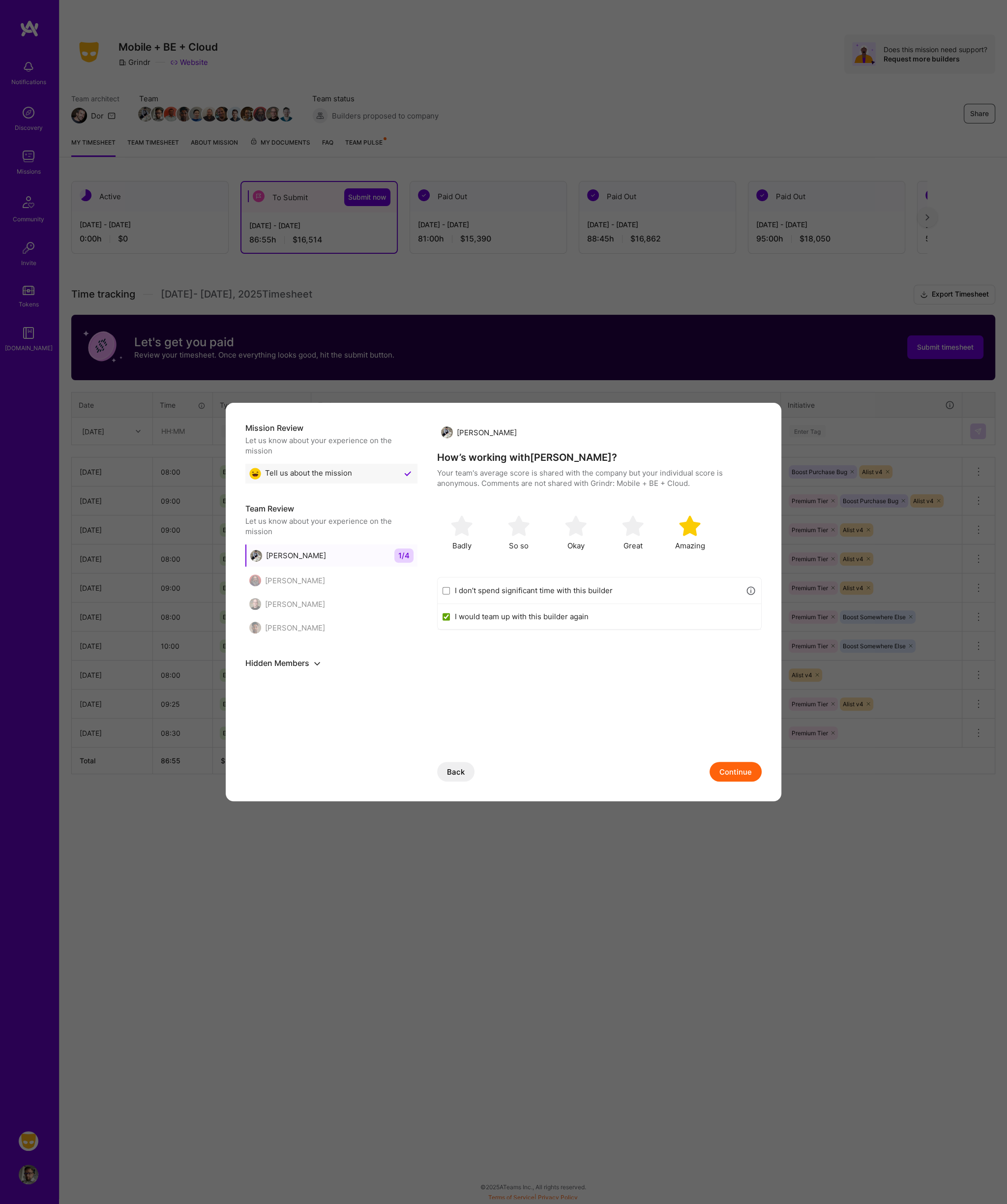
click at [744, 778] on button "Continue" at bounding box center [735, 771] width 52 height 19
click at [735, 773] on button "Continue" at bounding box center [735, 771] width 52 height 19
click at [691, 527] on img "modal" at bounding box center [689, 525] width 21 height 21
click at [474, 616] on label "I would team up with this builder again" at bounding box center [605, 616] width 301 height 10
click at [450, 616] on input "I would team up with this builder again" at bounding box center [446, 616] width 8 height 8
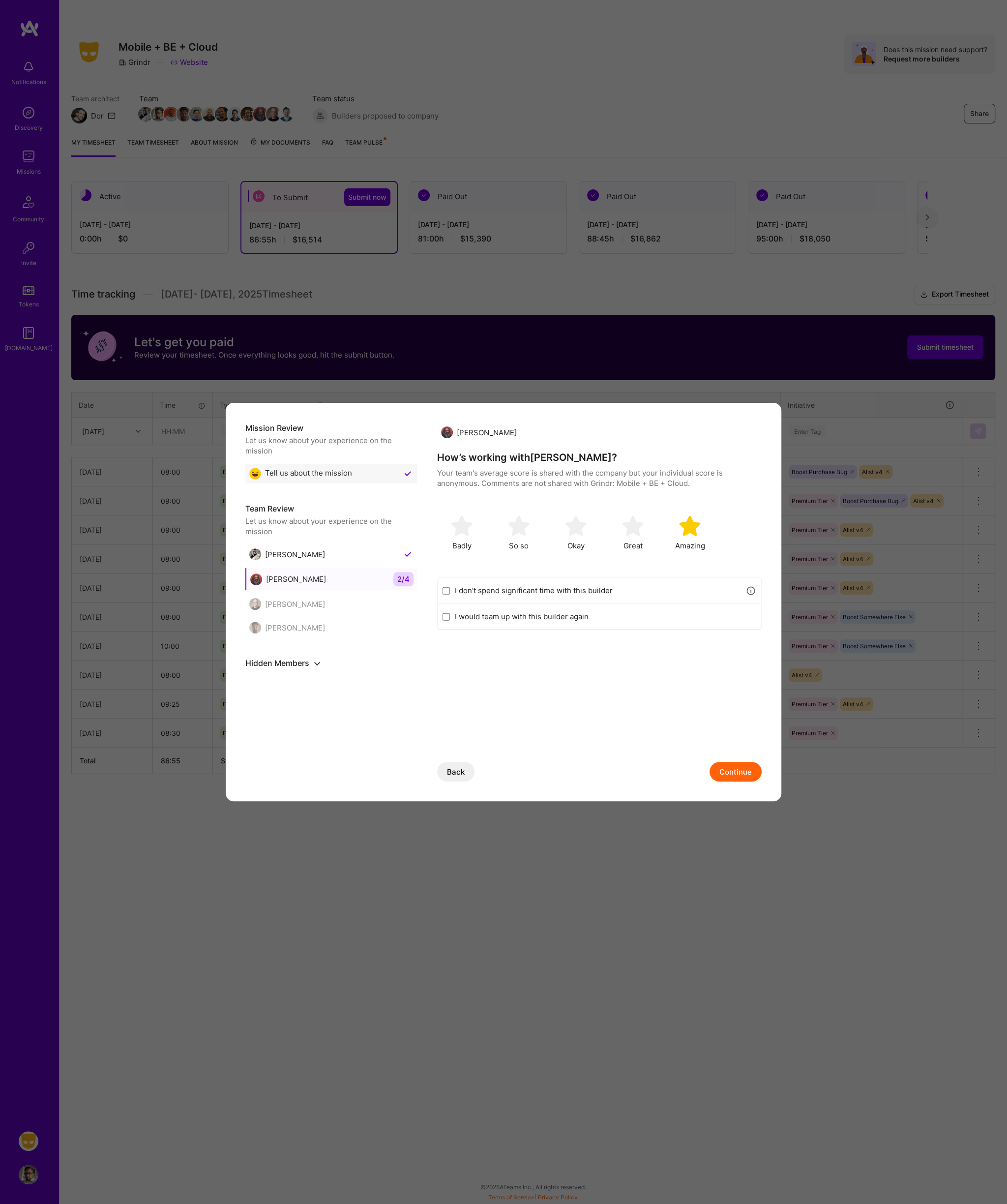
checkbox input "true"
click at [736, 762] on button "Continue" at bounding box center [735, 771] width 52 height 19
click at [744, 766] on button "Continue" at bounding box center [735, 771] width 52 height 19
click at [693, 529] on img "modal" at bounding box center [689, 525] width 21 height 21
click at [556, 614] on label "I would team up with this builder again" at bounding box center [605, 616] width 301 height 10
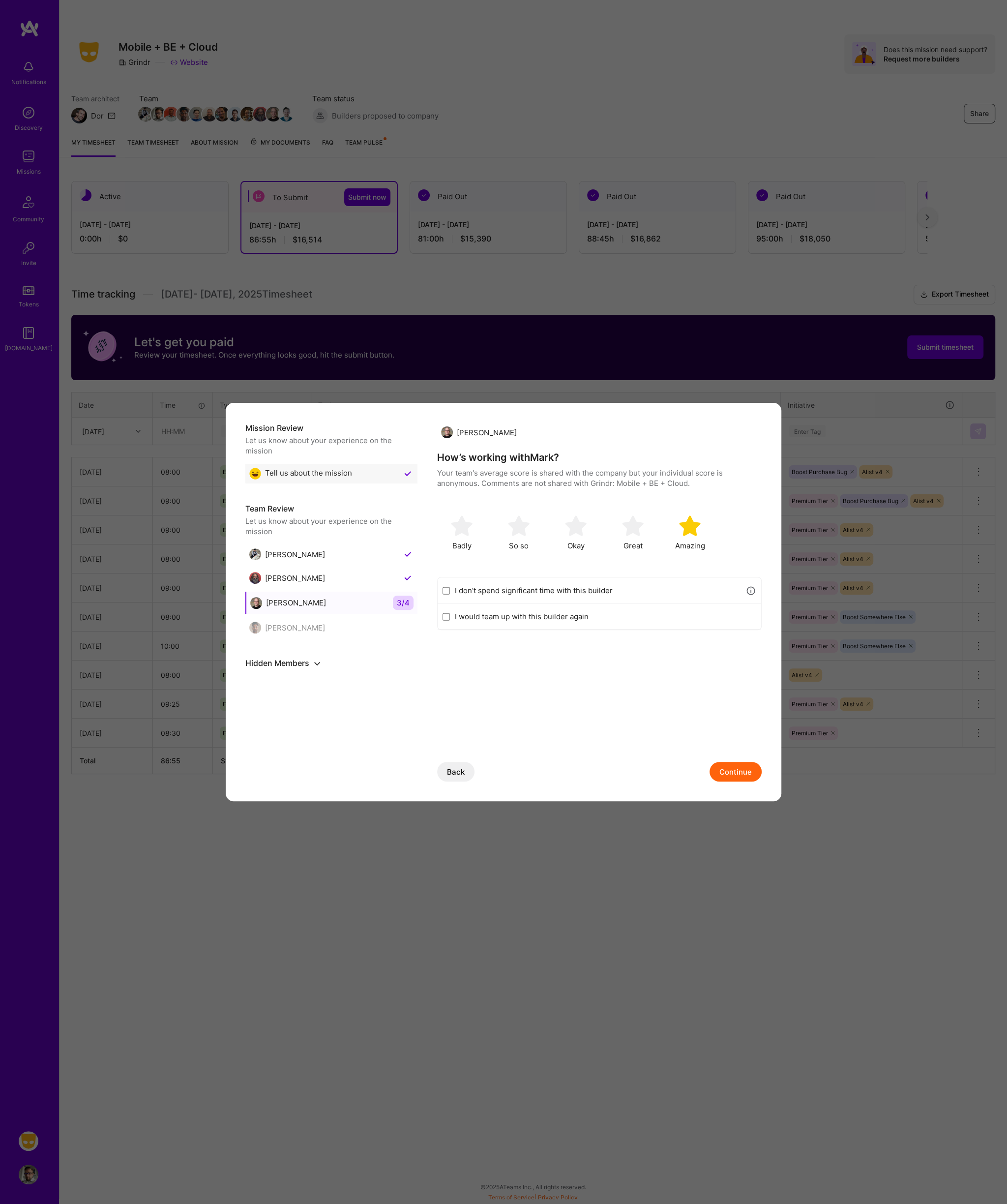
click at [450, 614] on input "I would team up with this builder again" at bounding box center [446, 616] width 8 height 8
checkbox input "true"
click at [730, 766] on button "Continue" at bounding box center [735, 771] width 52 height 19
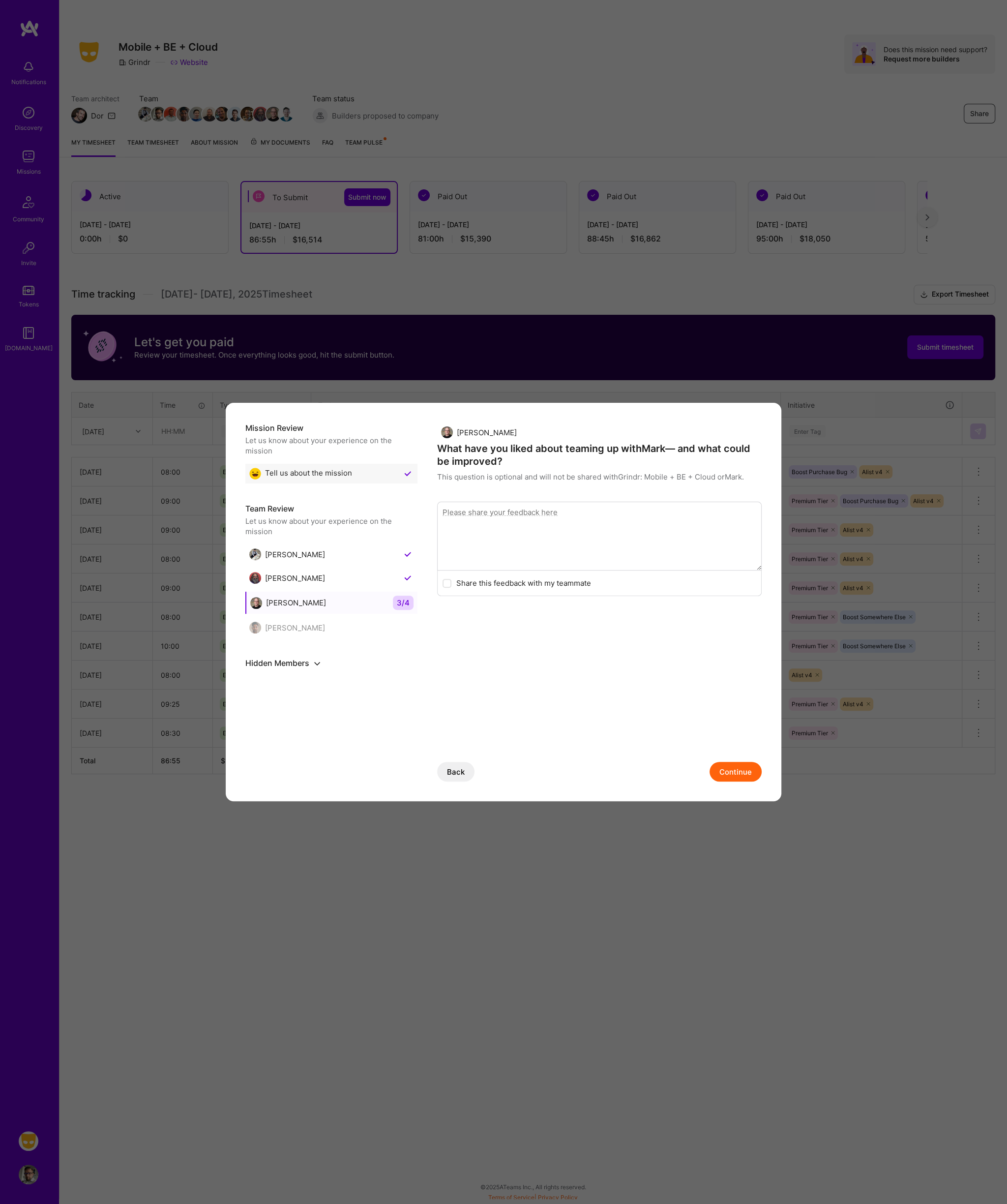
click at [731, 773] on button "Continue" at bounding box center [735, 771] width 52 height 19
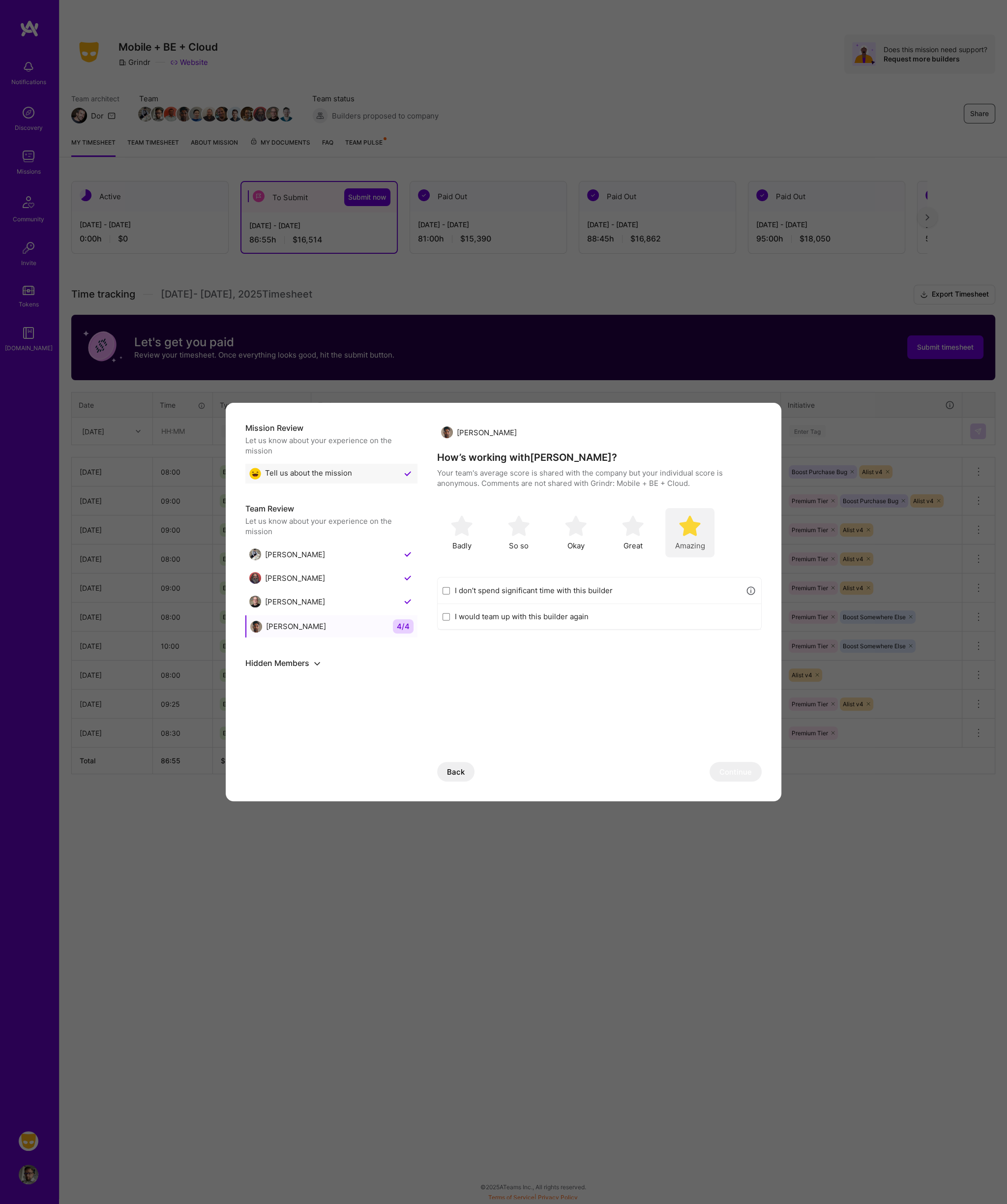
click at [689, 534] on img "modal" at bounding box center [689, 525] width 21 height 21
click at [547, 613] on label "I would team up with this builder again" at bounding box center [605, 616] width 301 height 10
click at [450, 613] on input "I would team up with this builder again" at bounding box center [446, 616] width 8 height 8
checkbox input "true"
click at [726, 769] on button "Continue" at bounding box center [735, 771] width 52 height 19
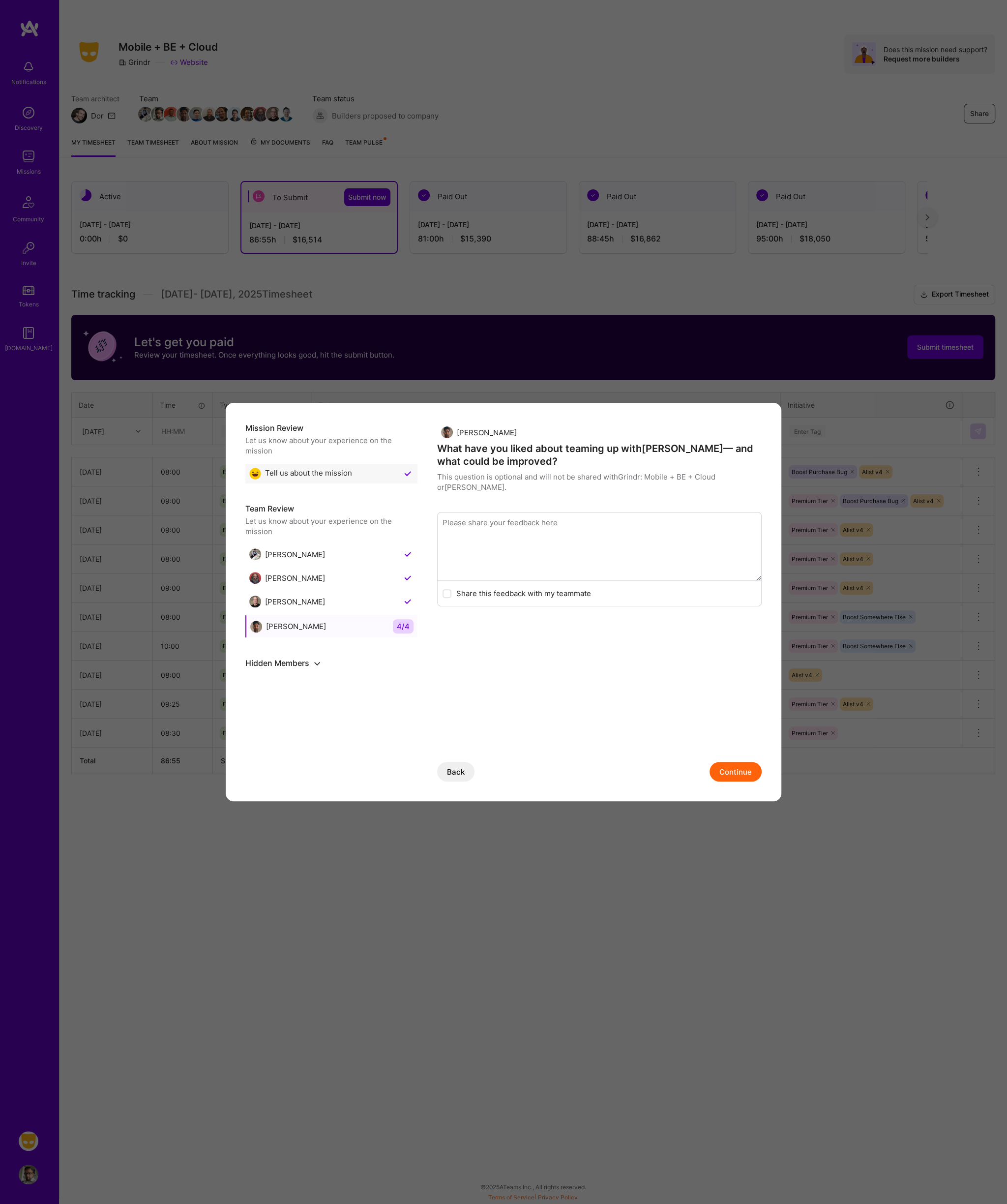
click at [726, 761] on div "Back Continue" at bounding box center [599, 762] width 325 height 39
click at [728, 774] on button "Continue" at bounding box center [735, 771] width 52 height 19
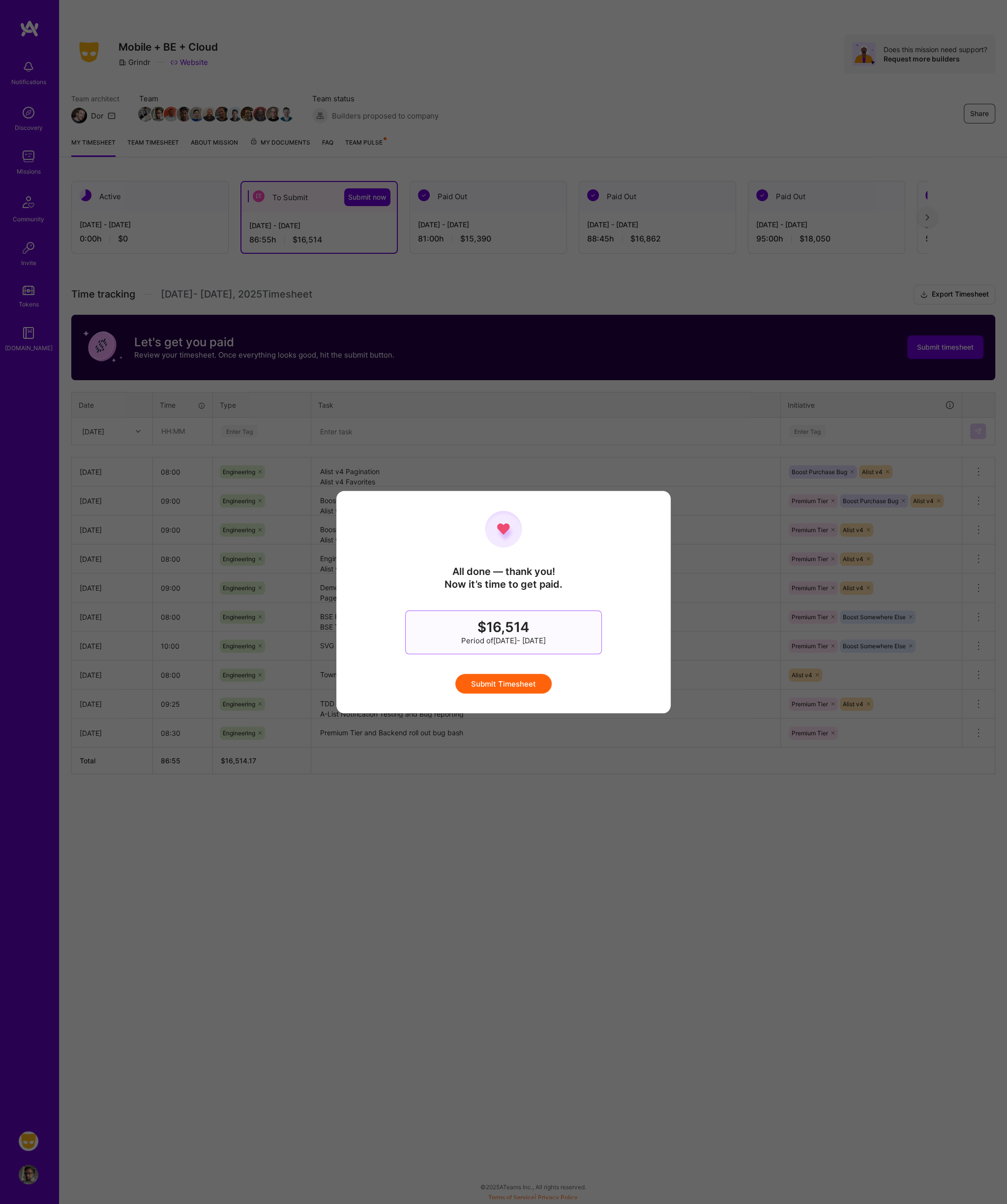
click at [521, 677] on button "Submit Timesheet" at bounding box center [503, 684] width 96 height 19
